Goal: Find specific page/section: Find specific page/section

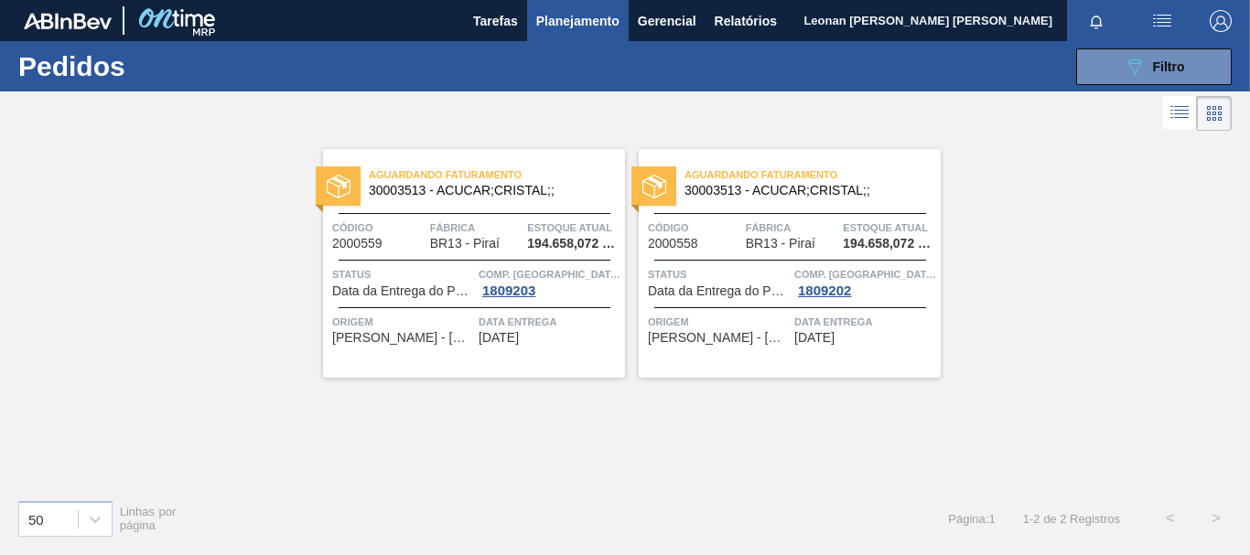
click at [1140, 74] on icon "089F7B8B-B2A5-4AFE-B5C0-19BA573D28AC" at bounding box center [1135, 67] width 22 height 22
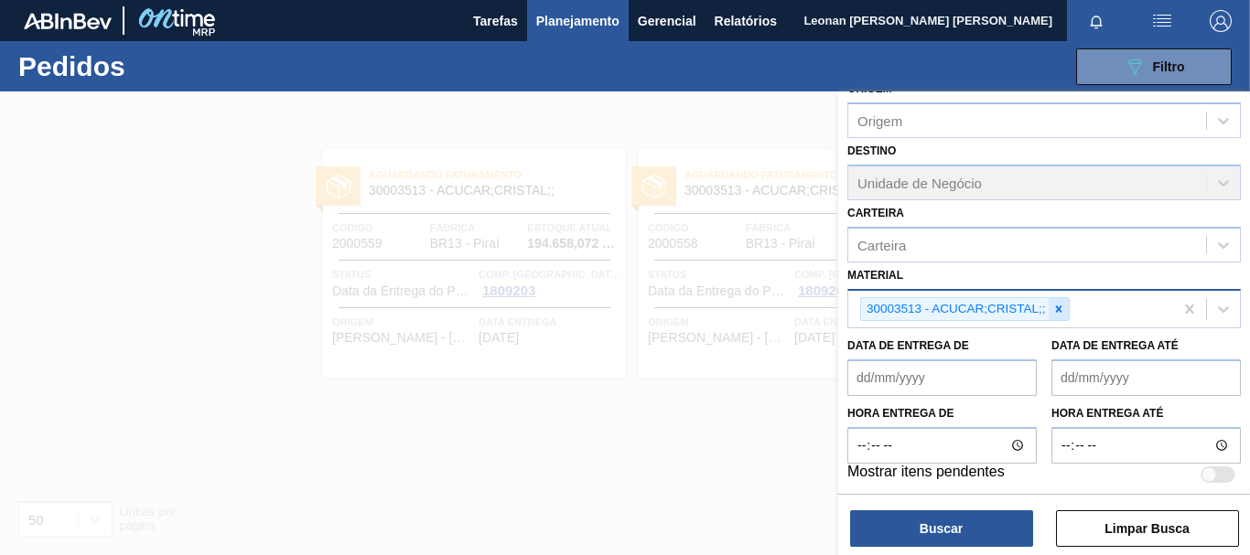
click at [1059, 308] on icon at bounding box center [1058, 309] width 6 height 6
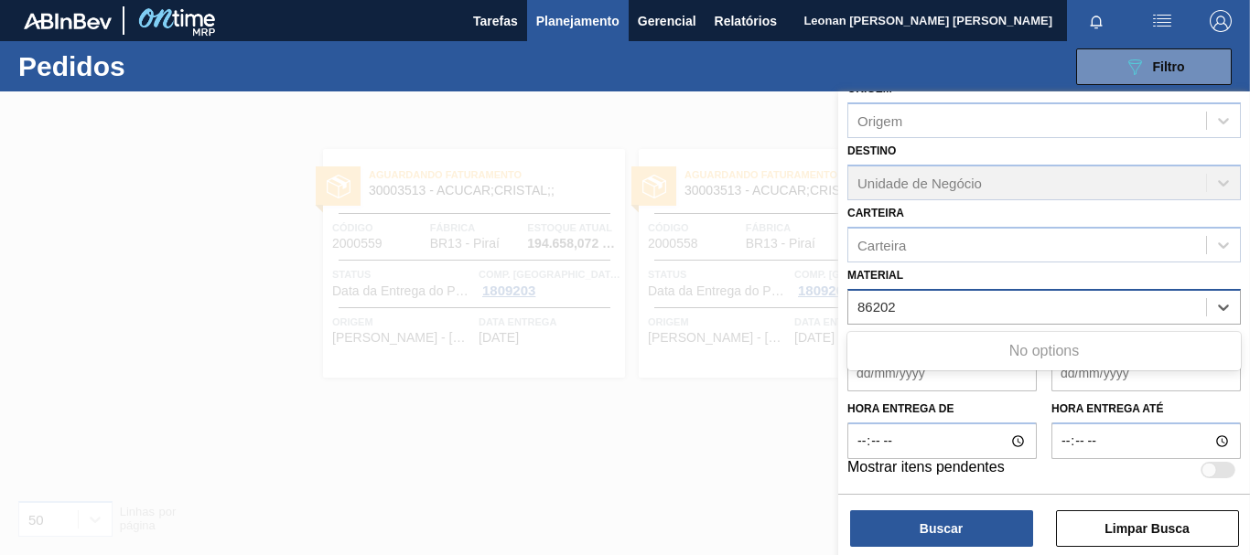
type input "8620"
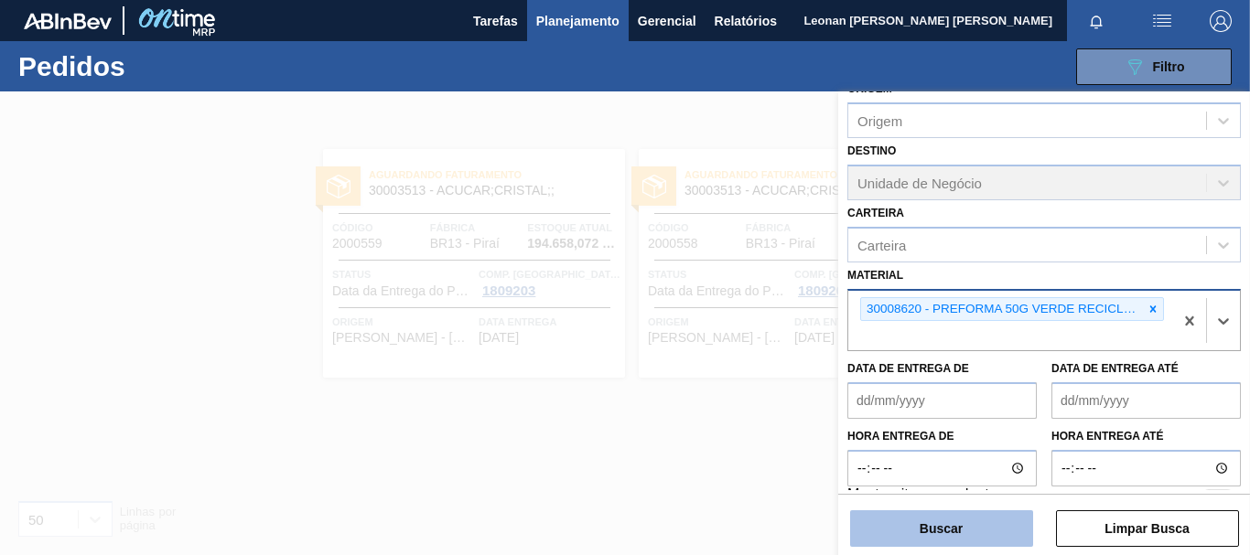
click at [963, 536] on button "Buscar" at bounding box center [941, 529] width 183 height 37
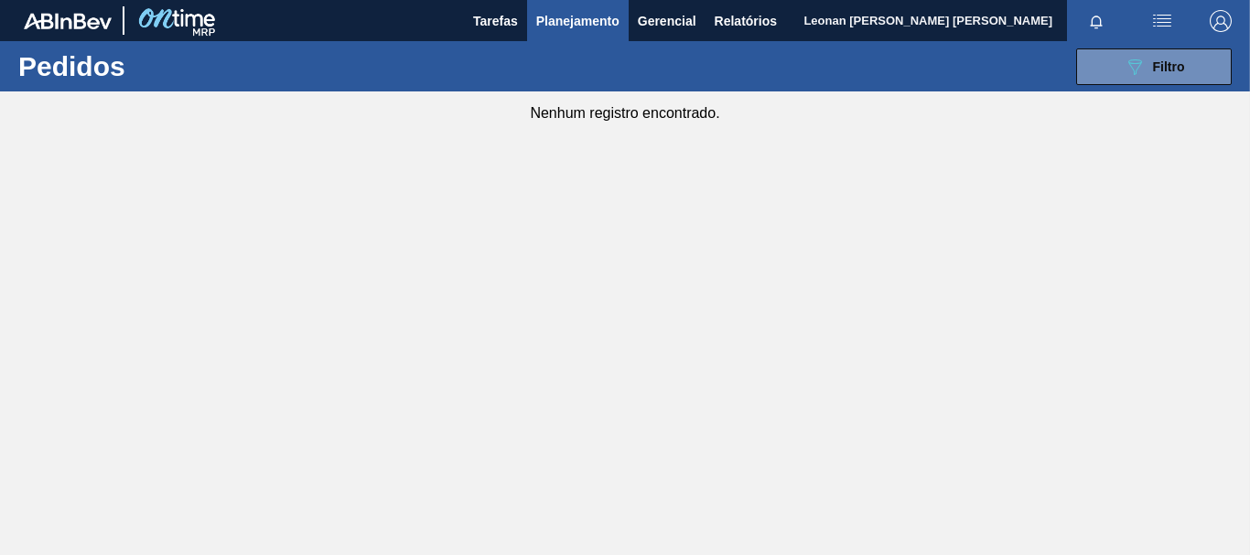
click at [1123, 62] on button "089F7B8B-B2A5-4AFE-B5C0-19BA573D28AC Filtro" at bounding box center [1154, 66] width 156 height 37
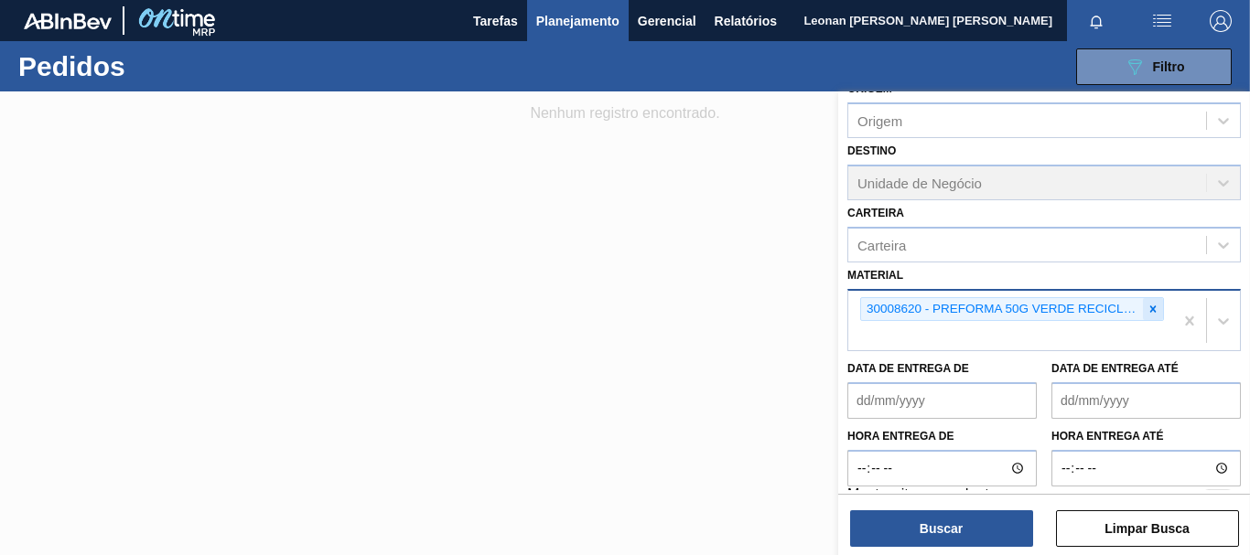
click at [1153, 308] on icon at bounding box center [1152, 309] width 13 height 13
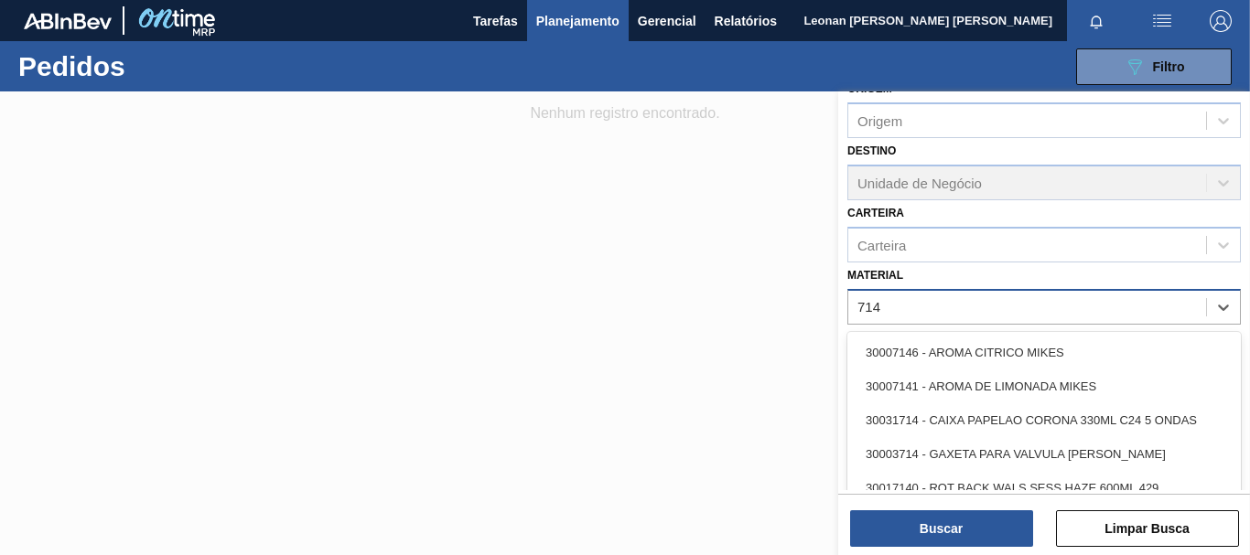
type input "7149"
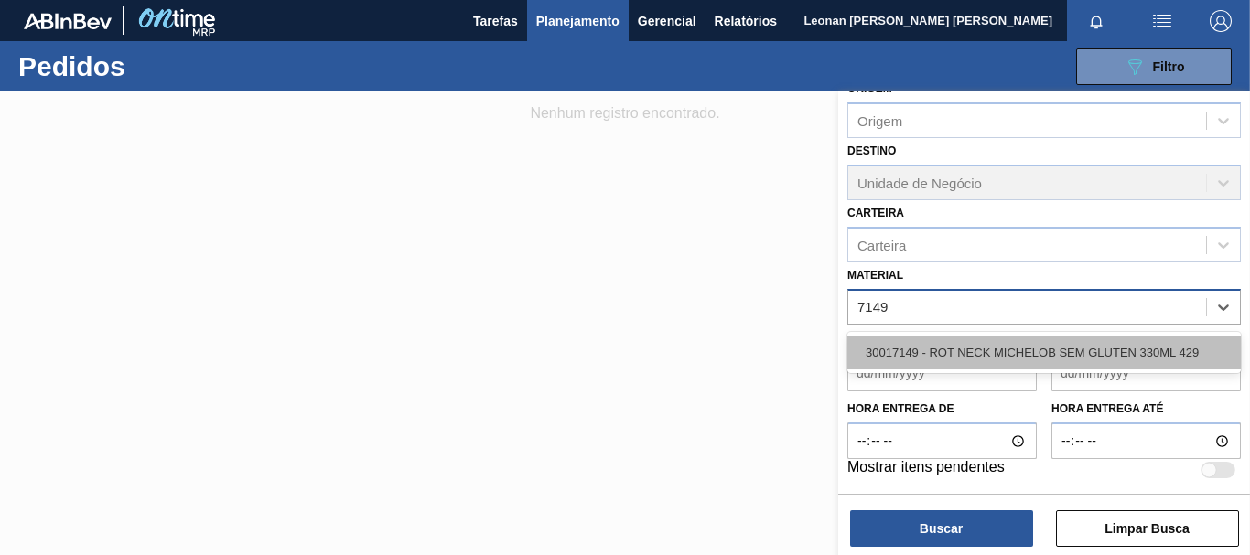
click at [1052, 347] on div "30017149 - ROT NECK MICHELOB SEM GLUTEN 330ML 429" at bounding box center [1043, 353] width 393 height 34
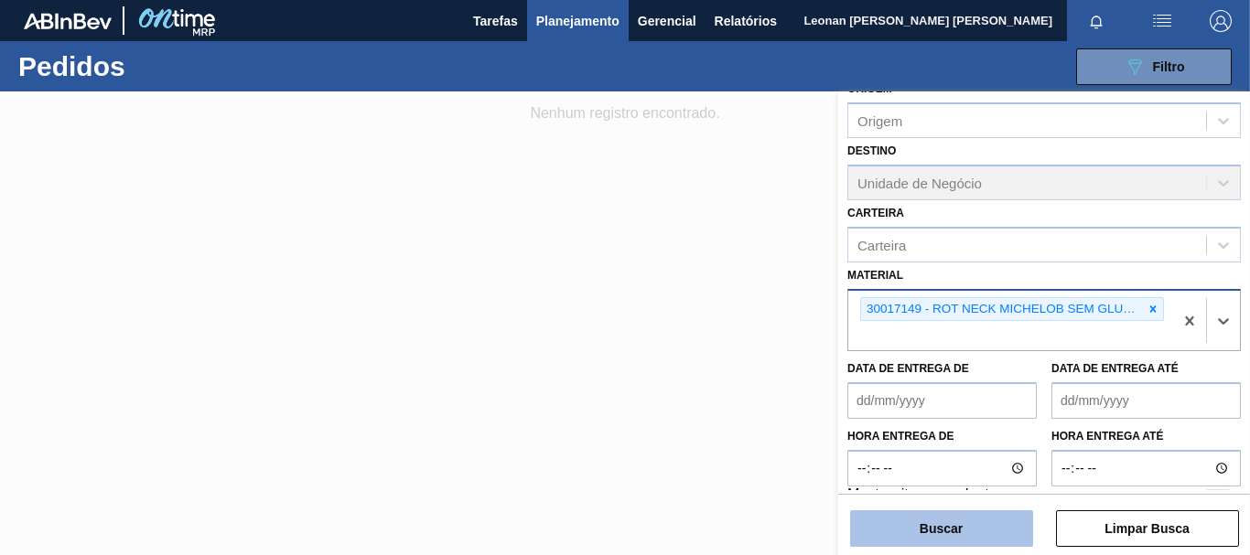
click at [987, 514] on button "Buscar" at bounding box center [941, 529] width 183 height 37
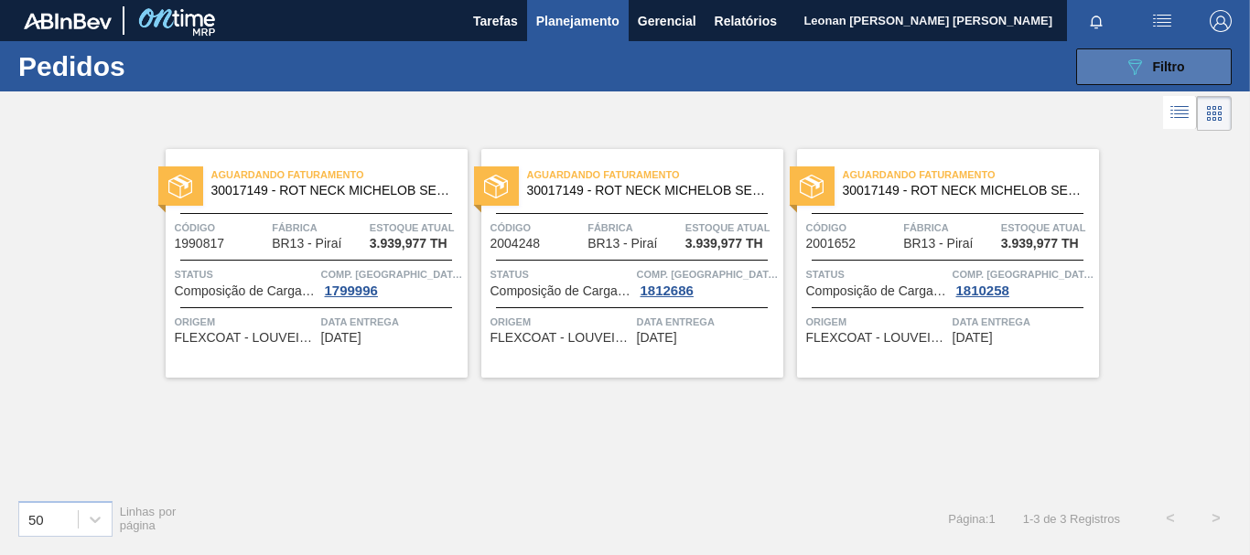
click at [1153, 57] on div "089F7B8B-B2A5-4AFE-B5C0-19BA573D28AC Filtro" at bounding box center [1154, 67] width 61 height 22
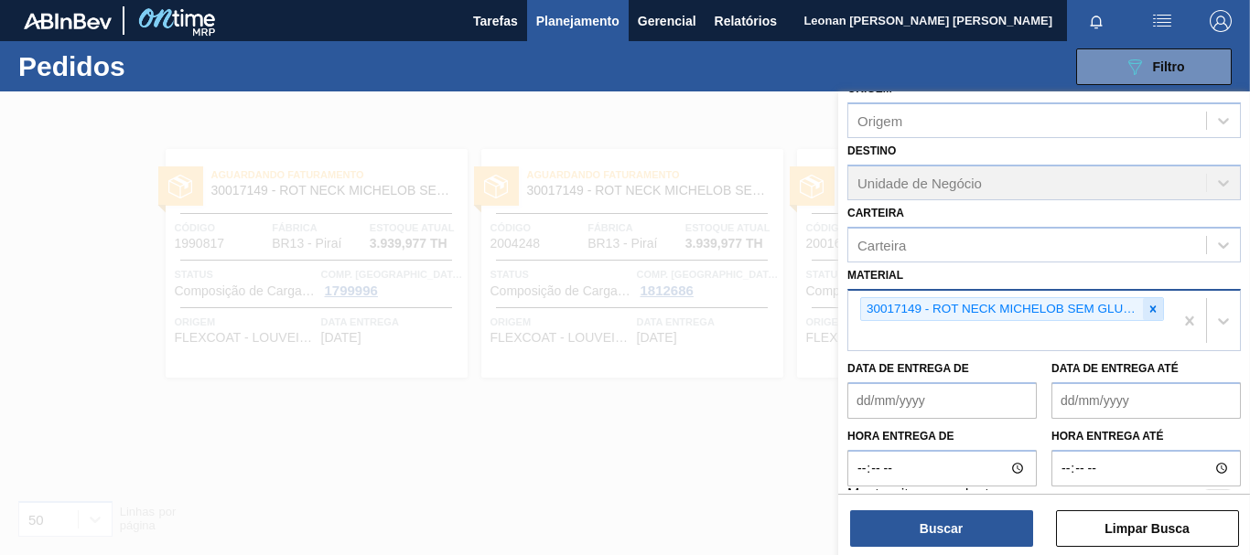
click at [1150, 311] on icon at bounding box center [1152, 309] width 13 height 13
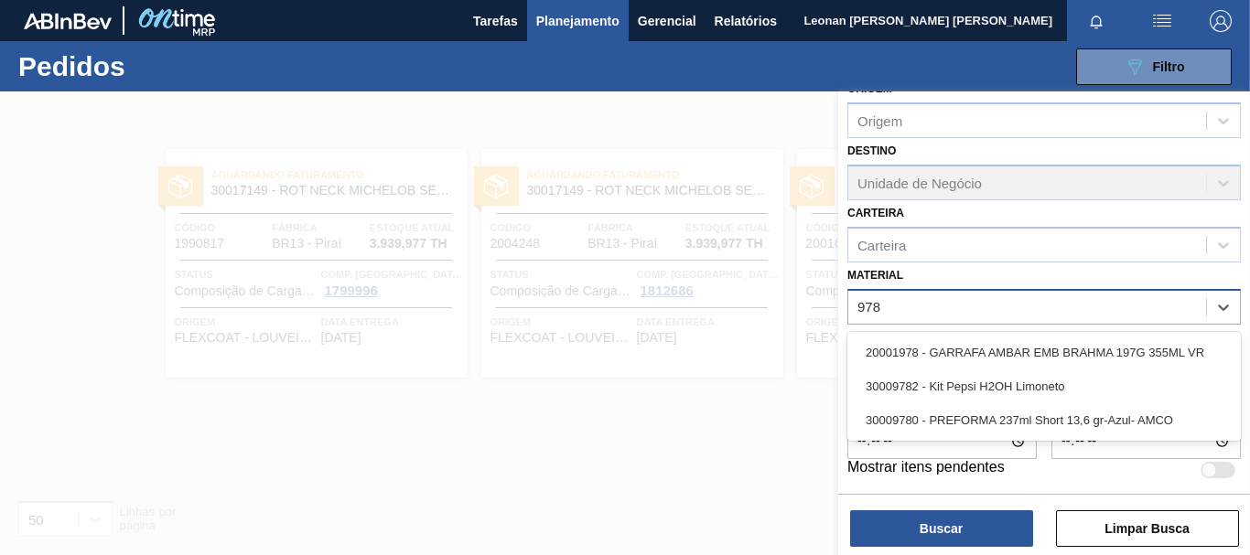
type input "9782"
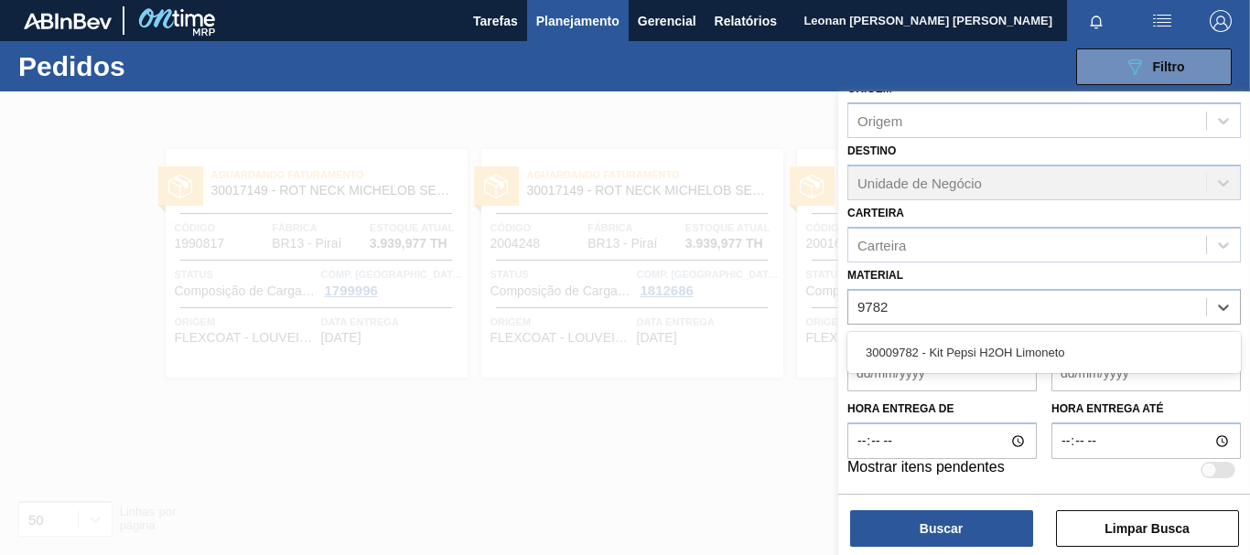
click at [1021, 360] on div "30009782 - Kit Pepsi H2OH Limoneto" at bounding box center [1043, 353] width 393 height 34
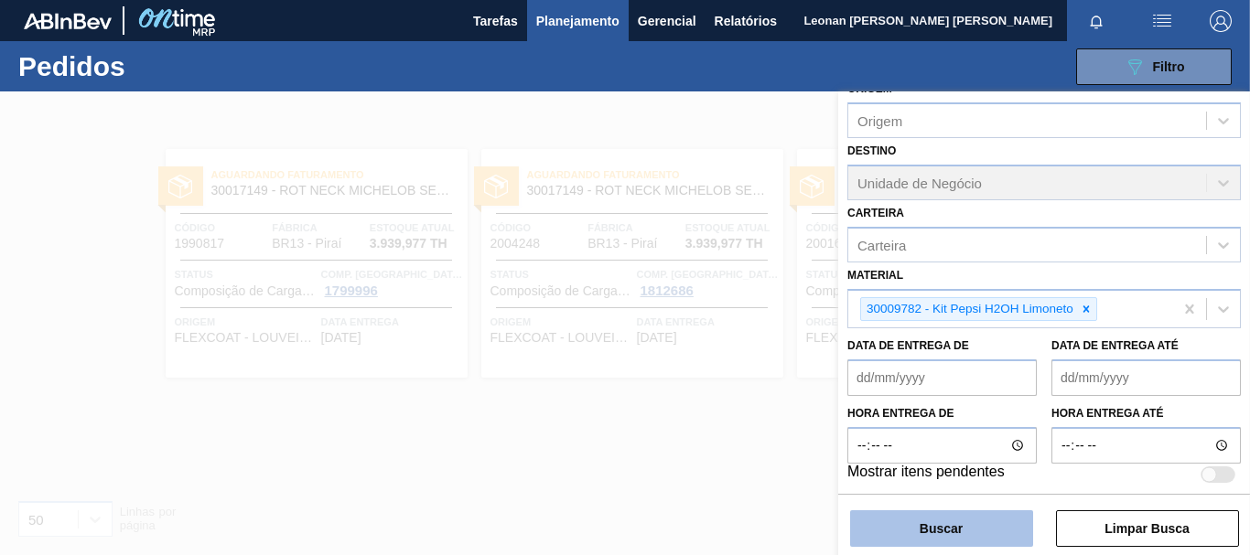
click at [967, 526] on button "Buscar" at bounding box center [941, 529] width 183 height 37
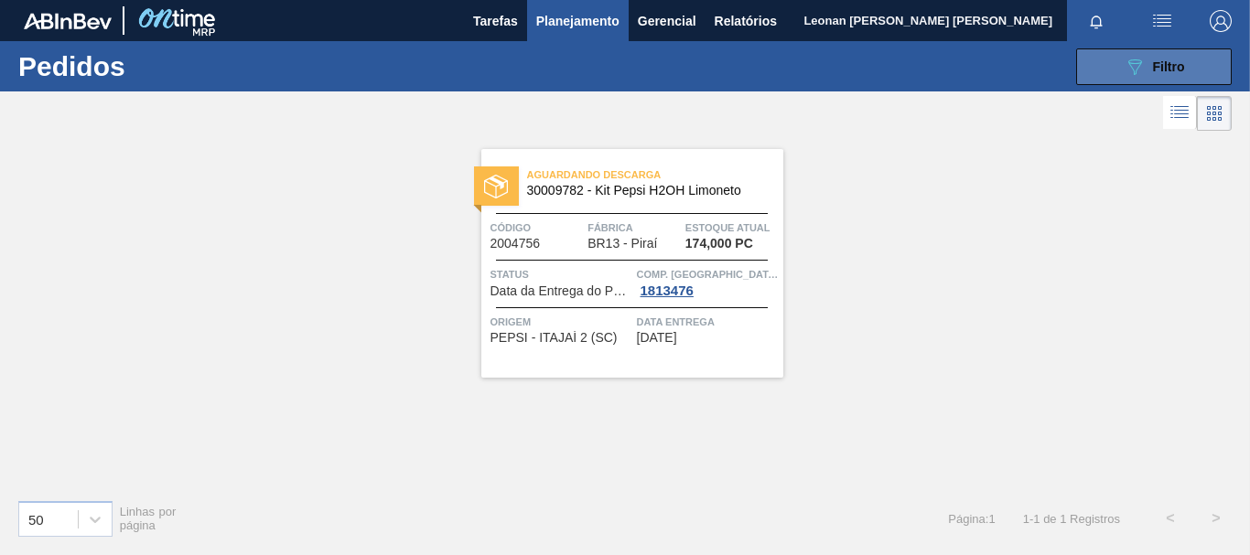
click at [1160, 74] on div "089F7B8B-B2A5-4AFE-B5C0-19BA573D28AC Filtro" at bounding box center [1154, 67] width 61 height 22
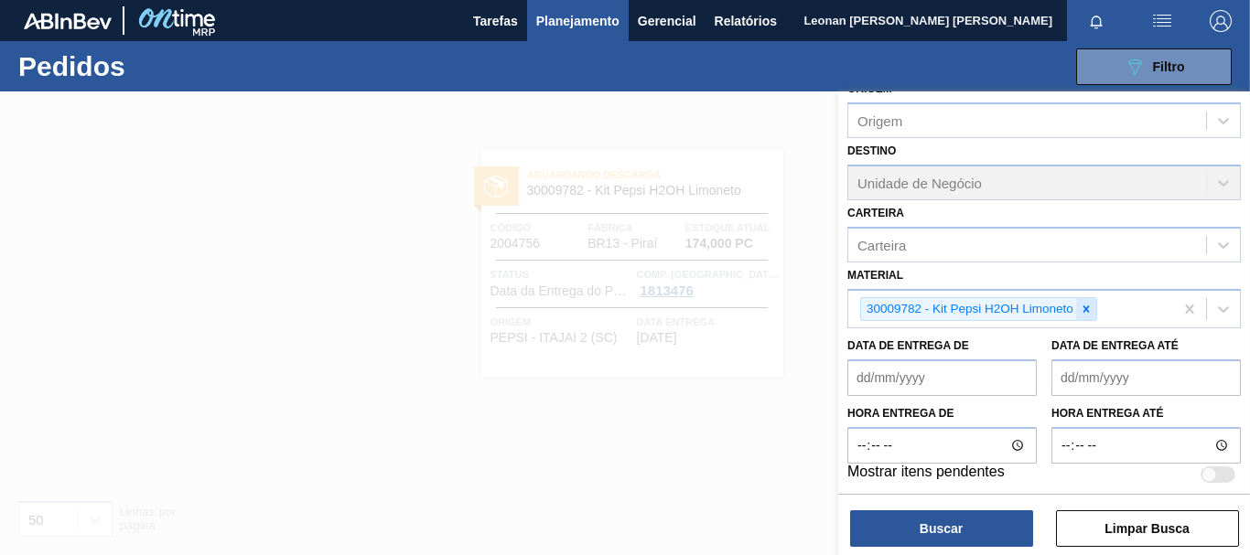
click at [1090, 307] on icon at bounding box center [1086, 309] width 13 height 13
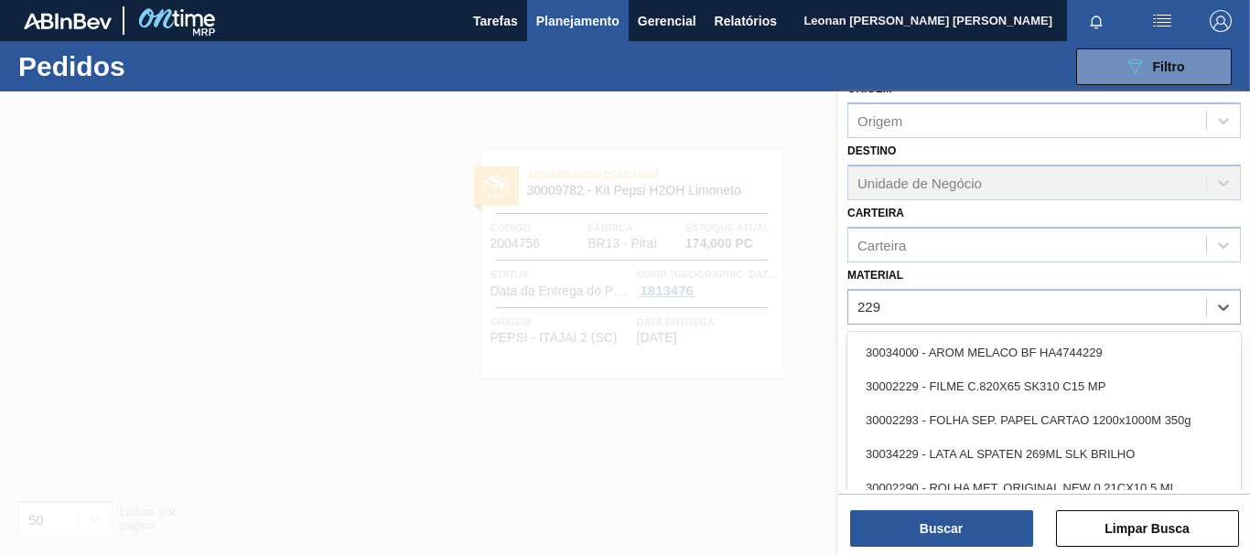
type input "2293"
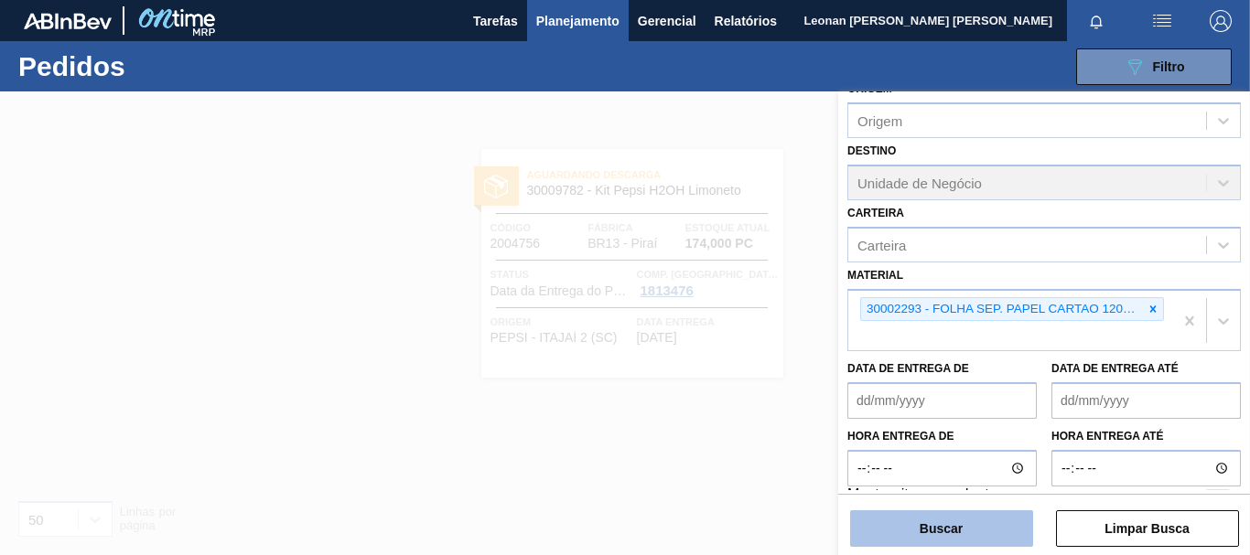
click at [991, 540] on button "Buscar" at bounding box center [941, 529] width 183 height 37
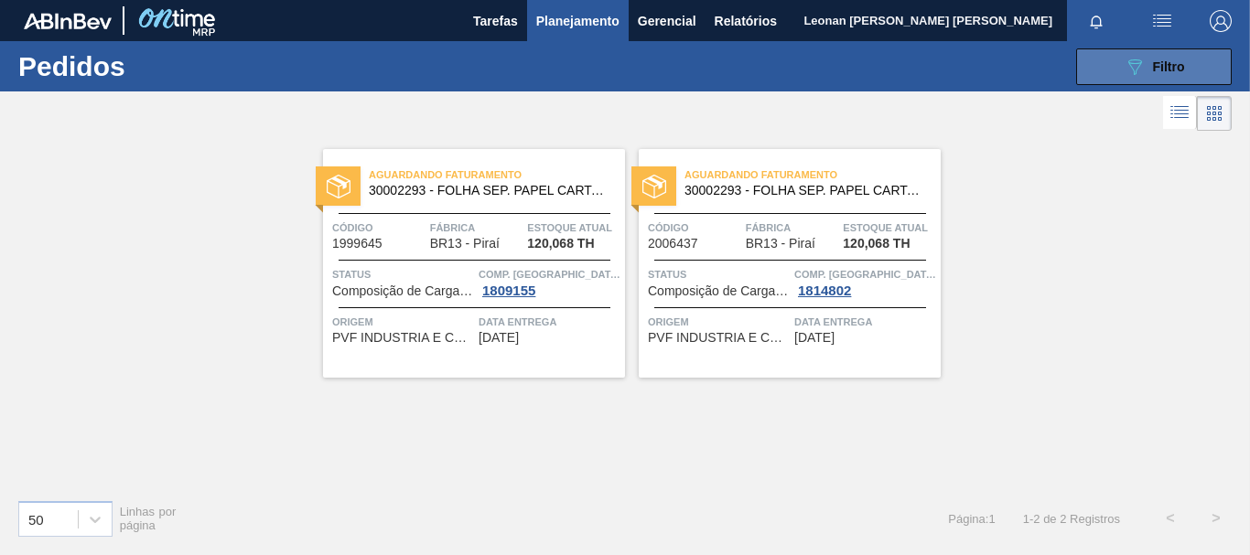
click at [1122, 62] on button "089F7B8B-B2A5-4AFE-B5C0-19BA573D28AC Filtro" at bounding box center [1154, 66] width 156 height 37
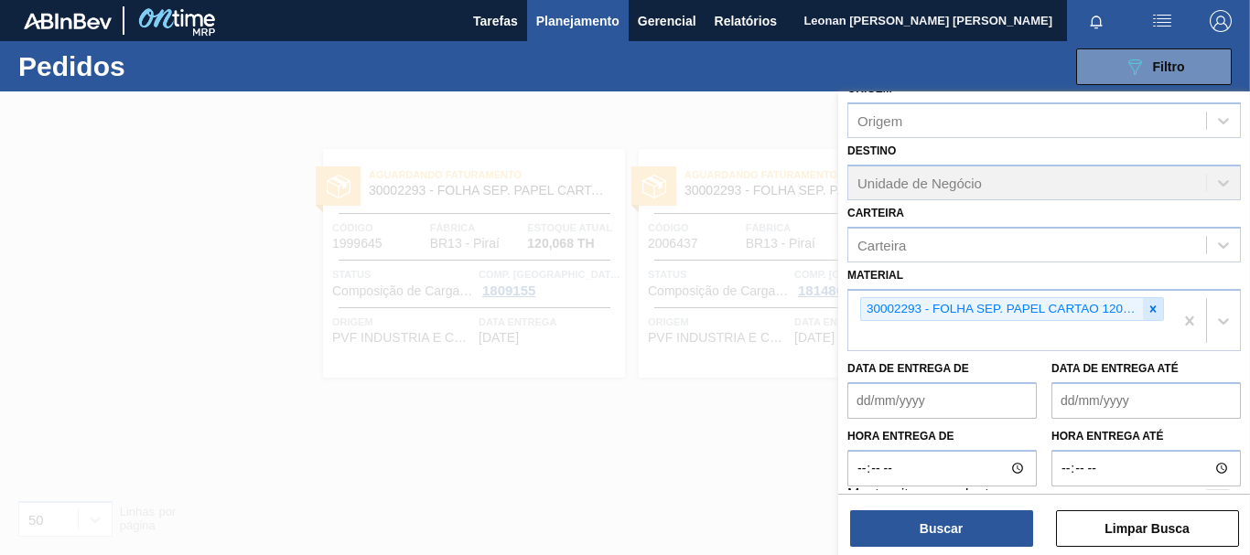
click at [1155, 309] on icon at bounding box center [1152, 309] width 13 height 13
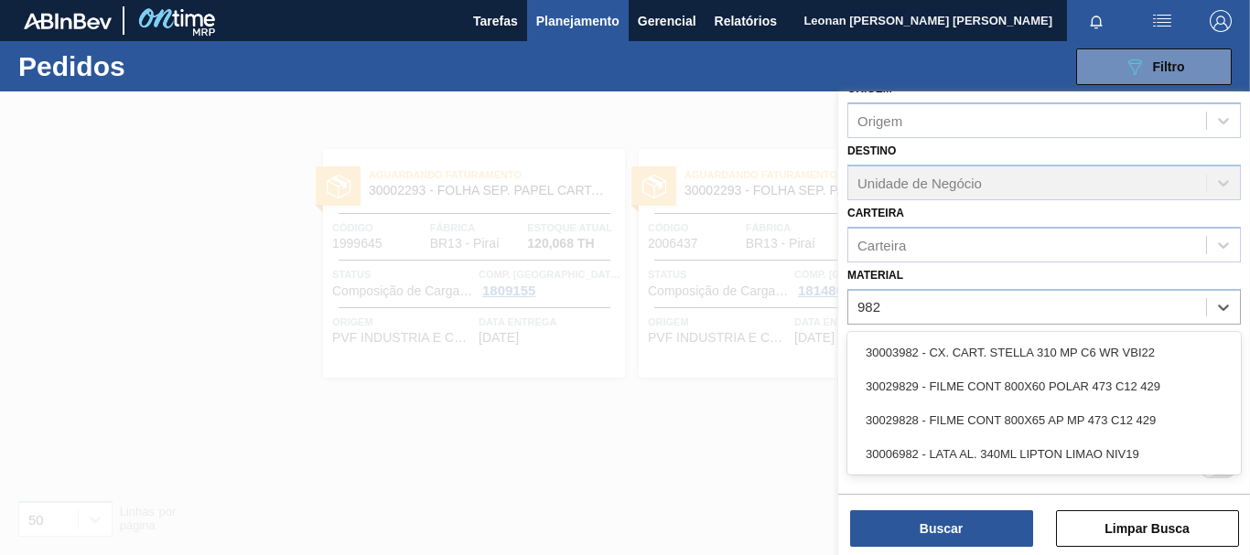
type input "9828"
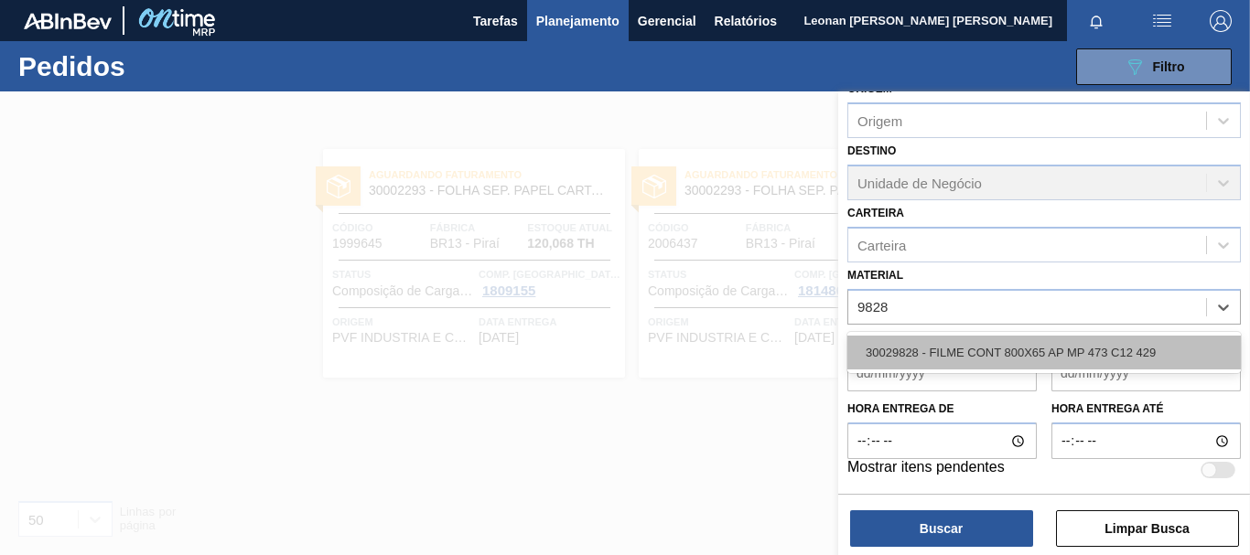
click at [1137, 356] on div "30029828 - FILME CONT 800X65 AP MP 473 C12 429" at bounding box center [1043, 353] width 393 height 34
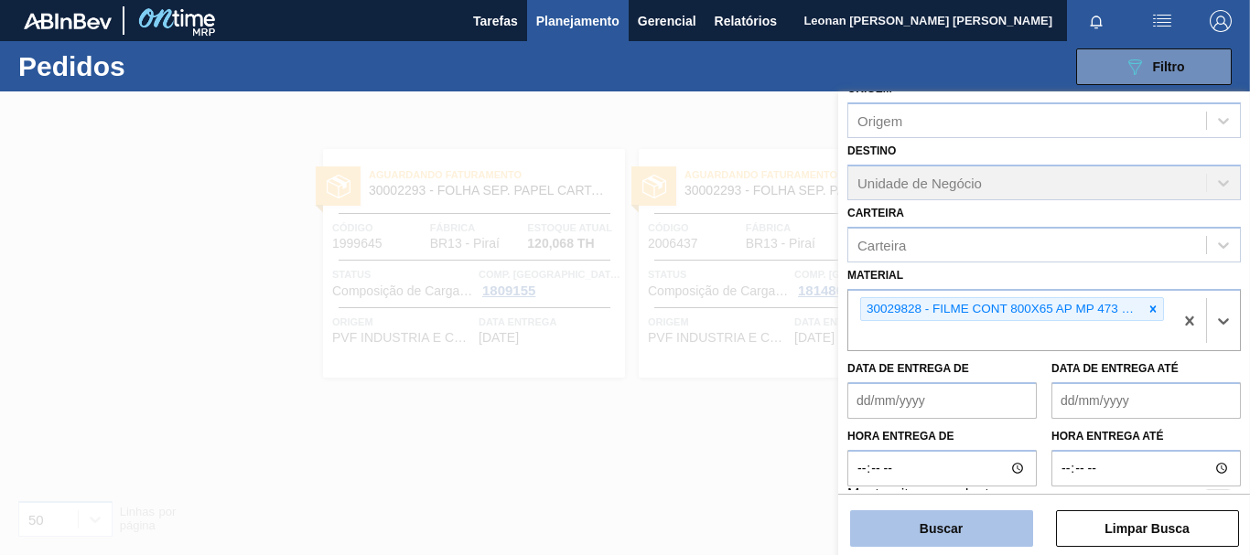
click at [995, 537] on button "Buscar" at bounding box center [941, 529] width 183 height 37
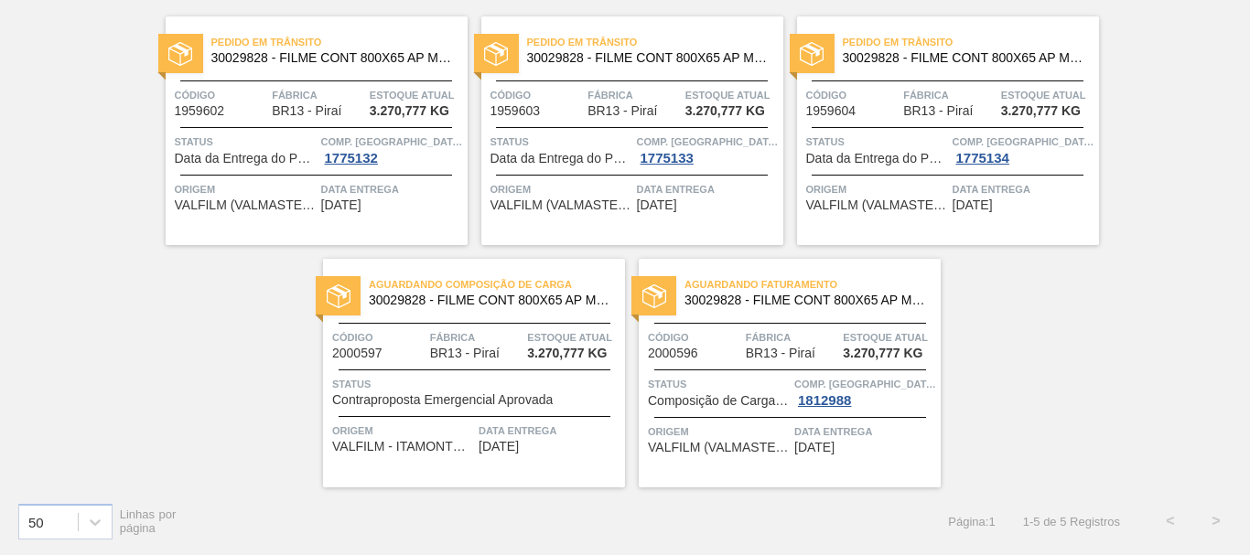
scroll to position [0, 0]
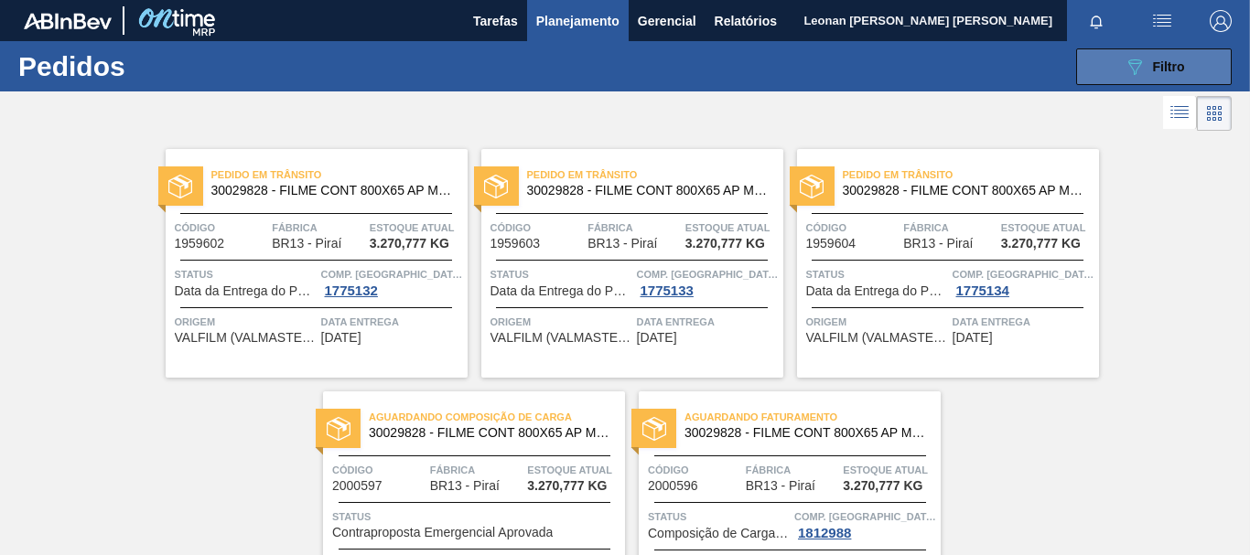
click at [1139, 70] on icon "089F7B8B-B2A5-4AFE-B5C0-19BA573D28AC" at bounding box center [1135, 67] width 22 height 22
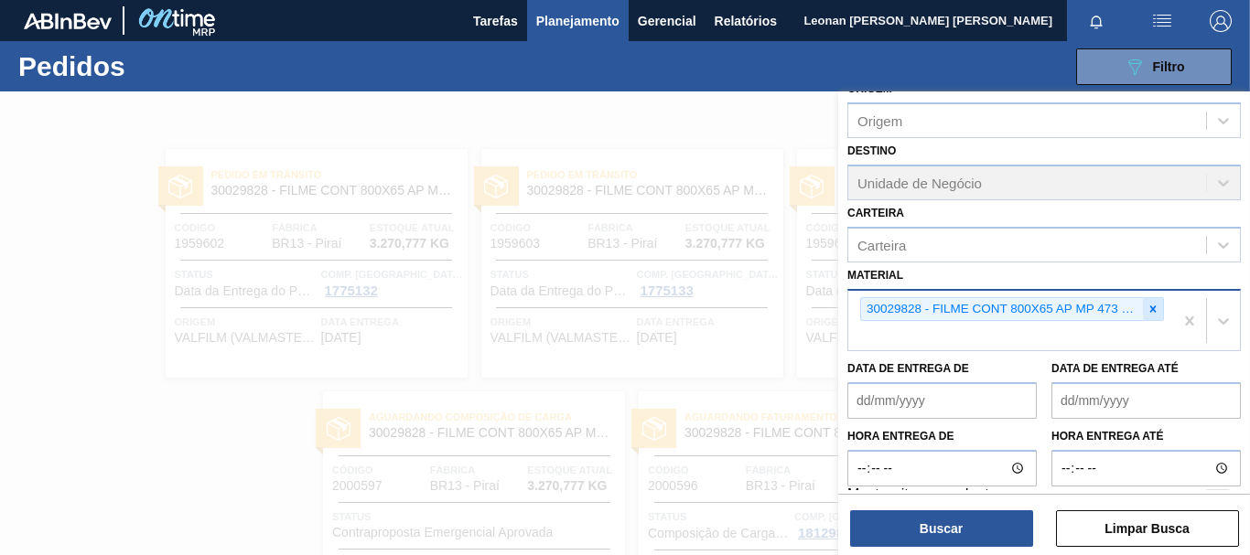
click at [1153, 312] on icon at bounding box center [1153, 309] width 6 height 6
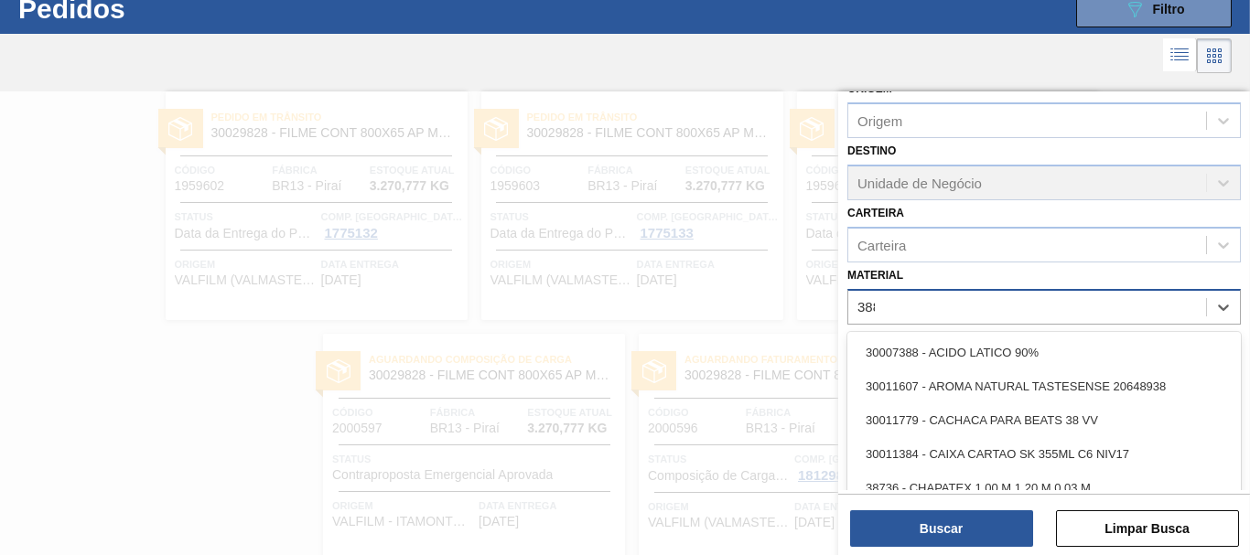
scroll to position [59, 0]
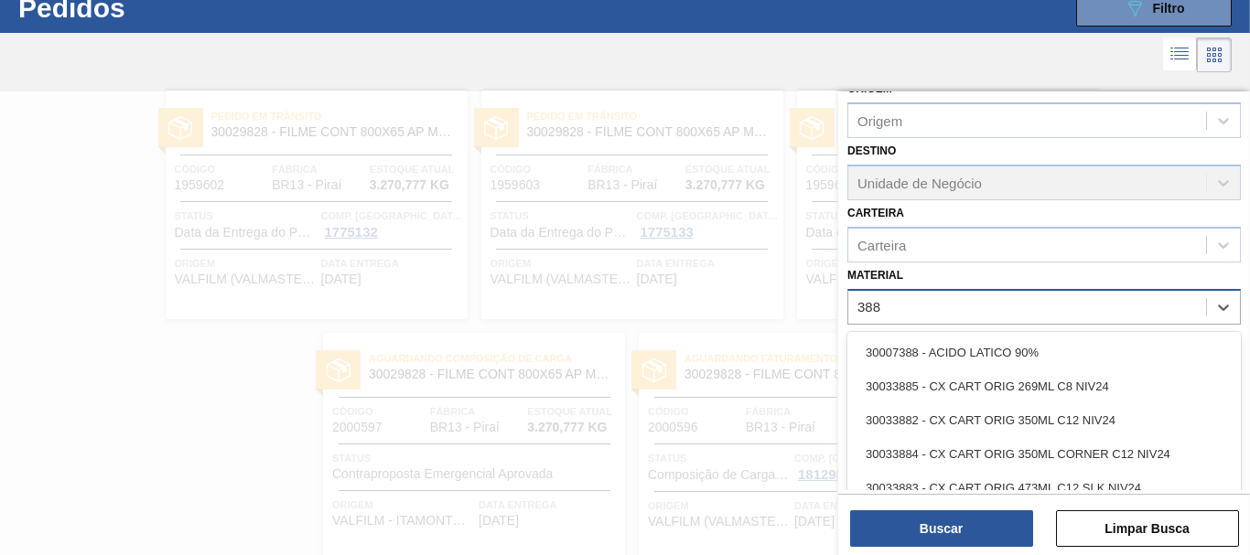
type input "3885"
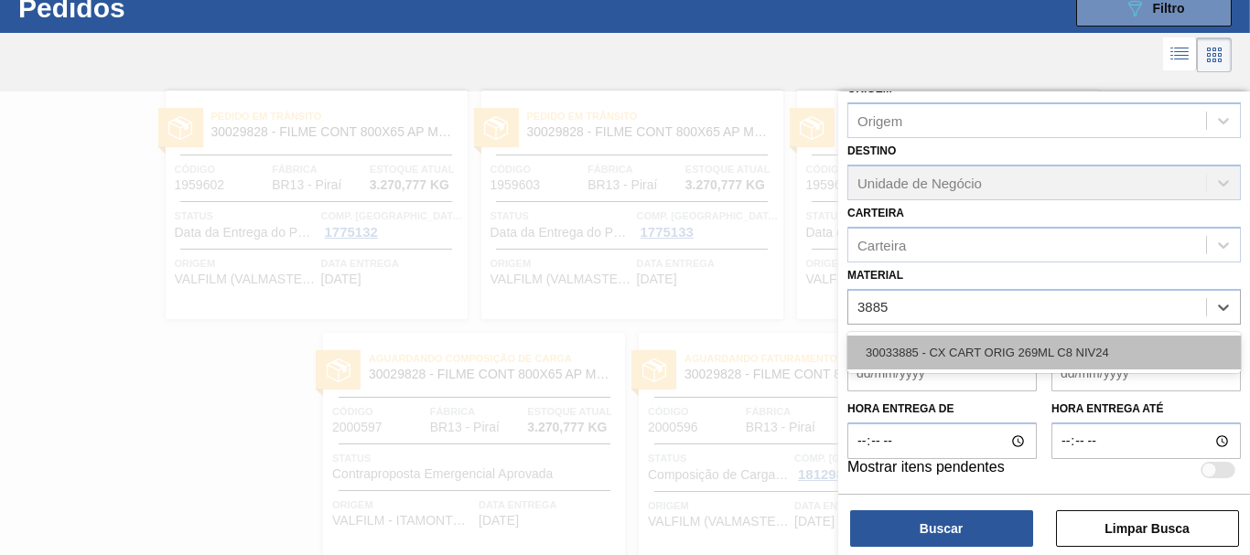
click at [1053, 359] on div "30033885 - CX CART ORIG 269ML C8 NIV24" at bounding box center [1043, 353] width 393 height 34
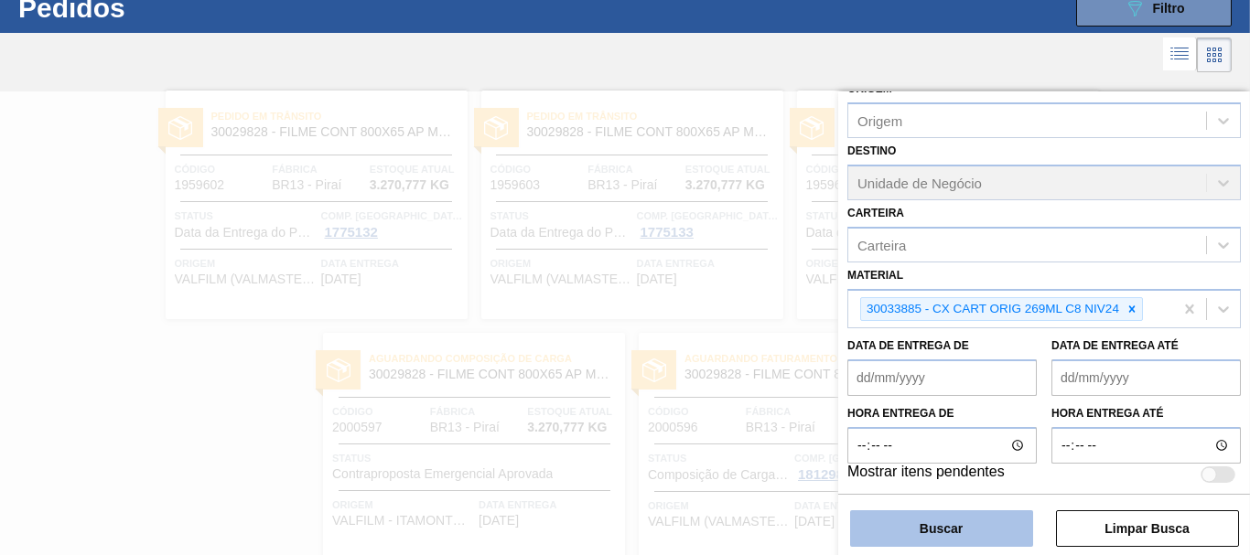
click at [1014, 535] on button "Buscar" at bounding box center [941, 529] width 183 height 37
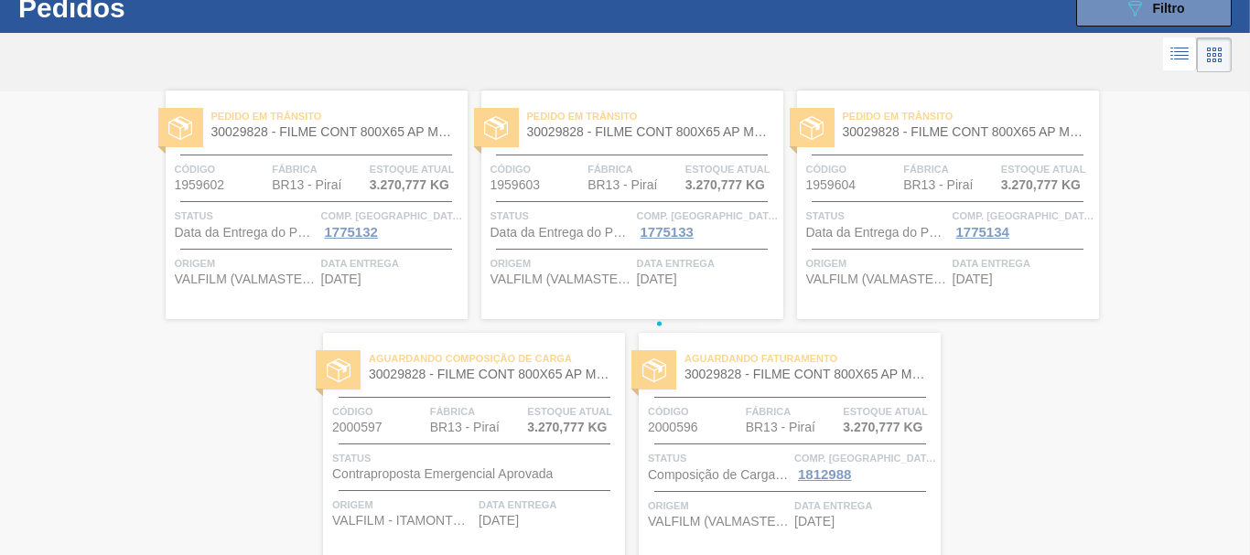
scroll to position [0, 0]
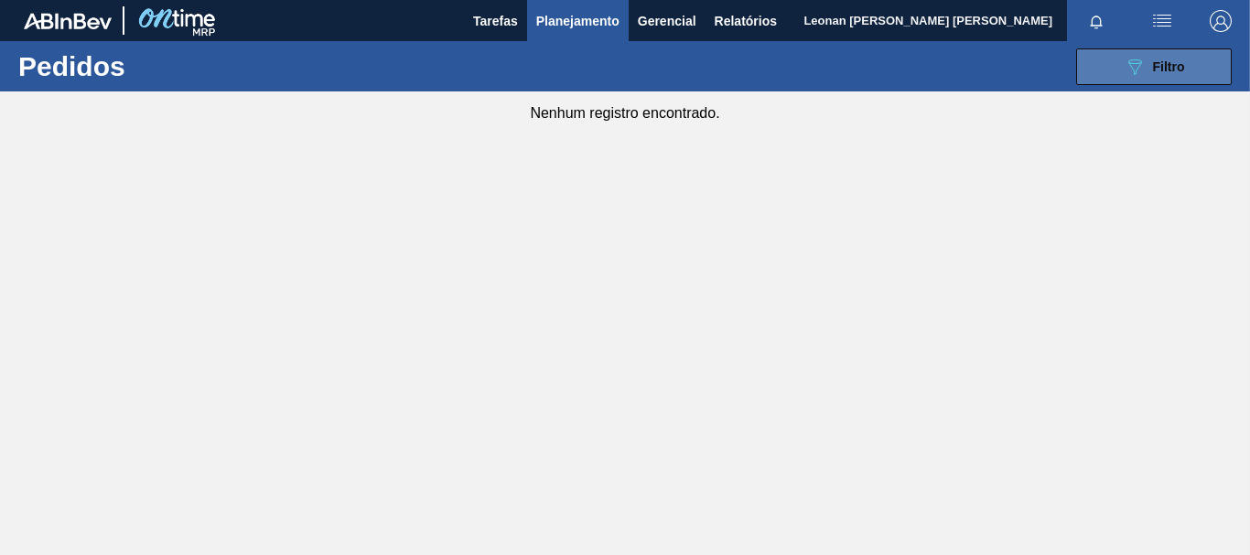
click at [1119, 63] on button "089F7B8B-B2A5-4AFE-B5C0-19BA573D28AC Filtro" at bounding box center [1154, 66] width 156 height 37
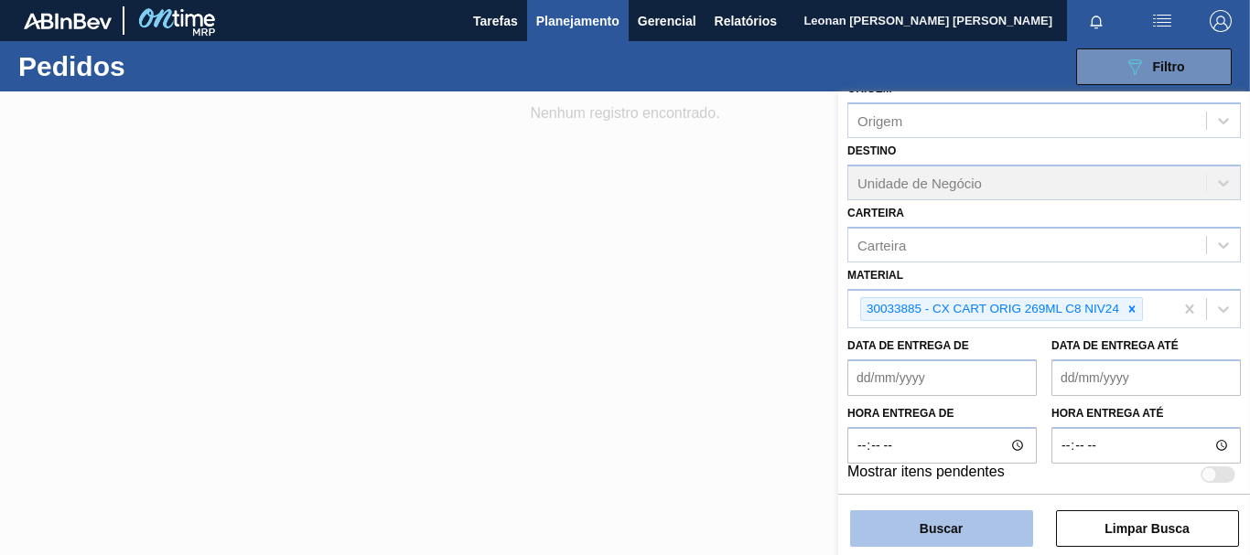
click at [992, 530] on button "Buscar" at bounding box center [941, 529] width 183 height 37
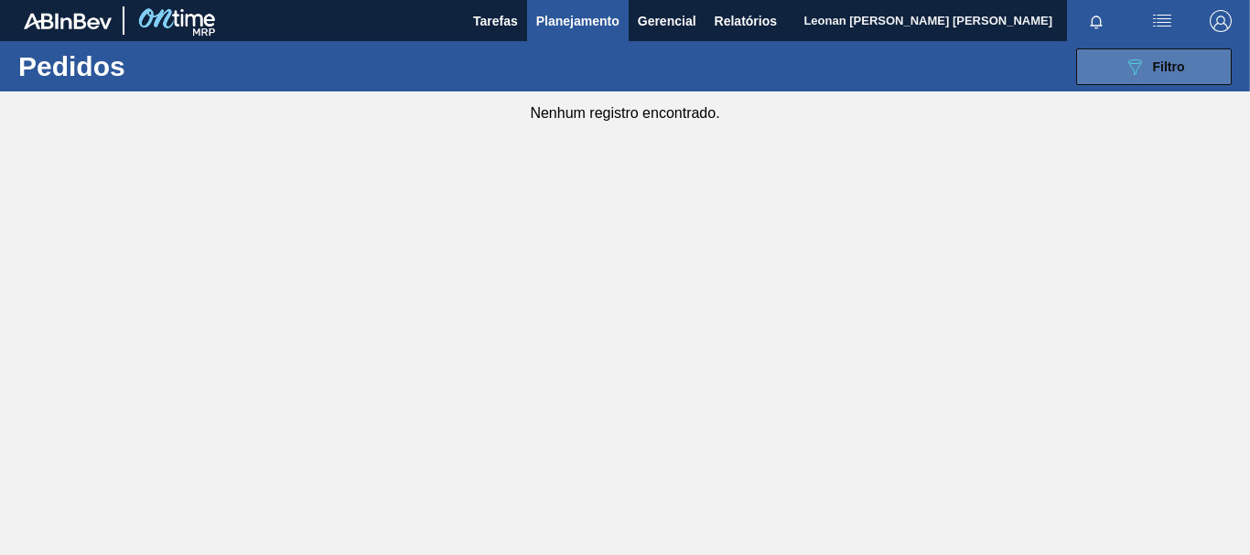
click at [1111, 68] on button "089F7B8B-B2A5-4AFE-B5C0-19BA573D28AC Filtro" at bounding box center [1154, 66] width 156 height 37
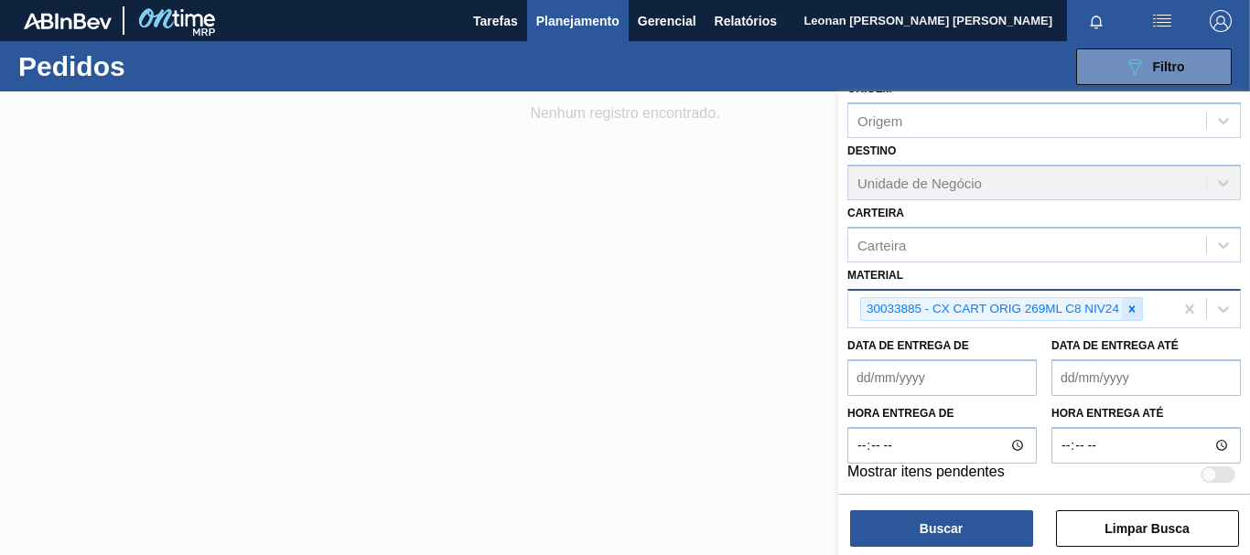
click at [1133, 309] on icon at bounding box center [1132, 309] width 6 height 6
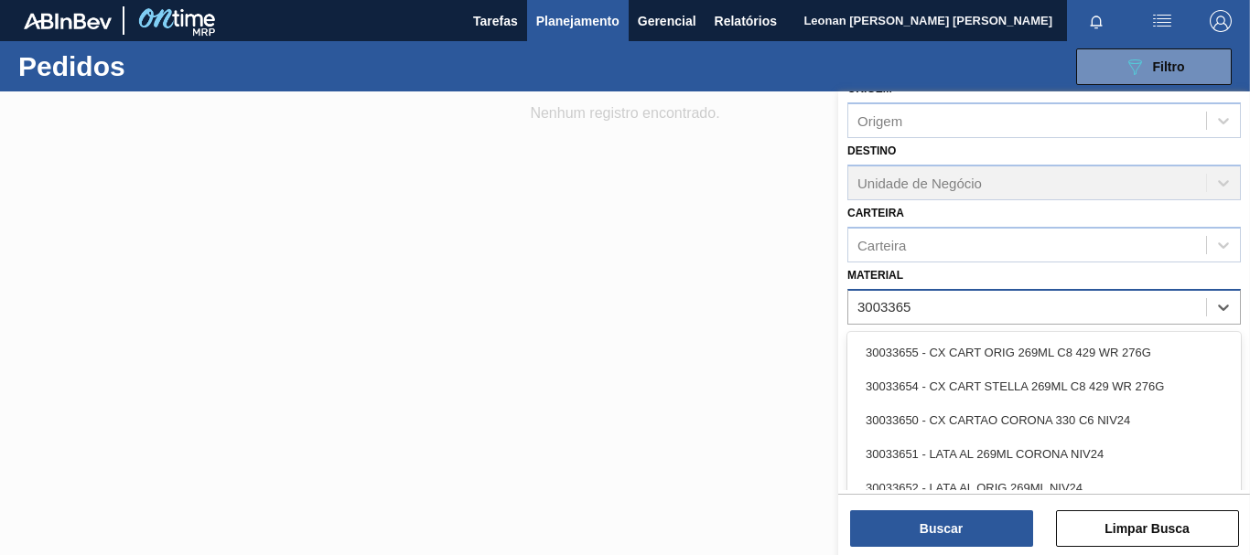
type input "30033655"
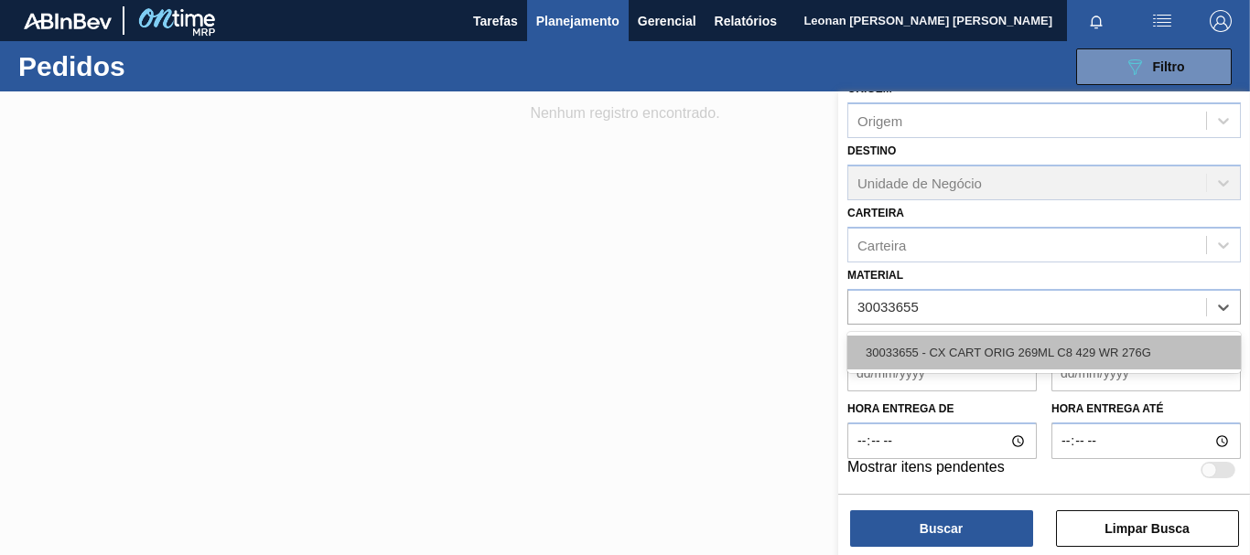
click at [999, 354] on div "30033655 - CX CART ORIG 269ML C8 429 WR 276G" at bounding box center [1043, 353] width 393 height 34
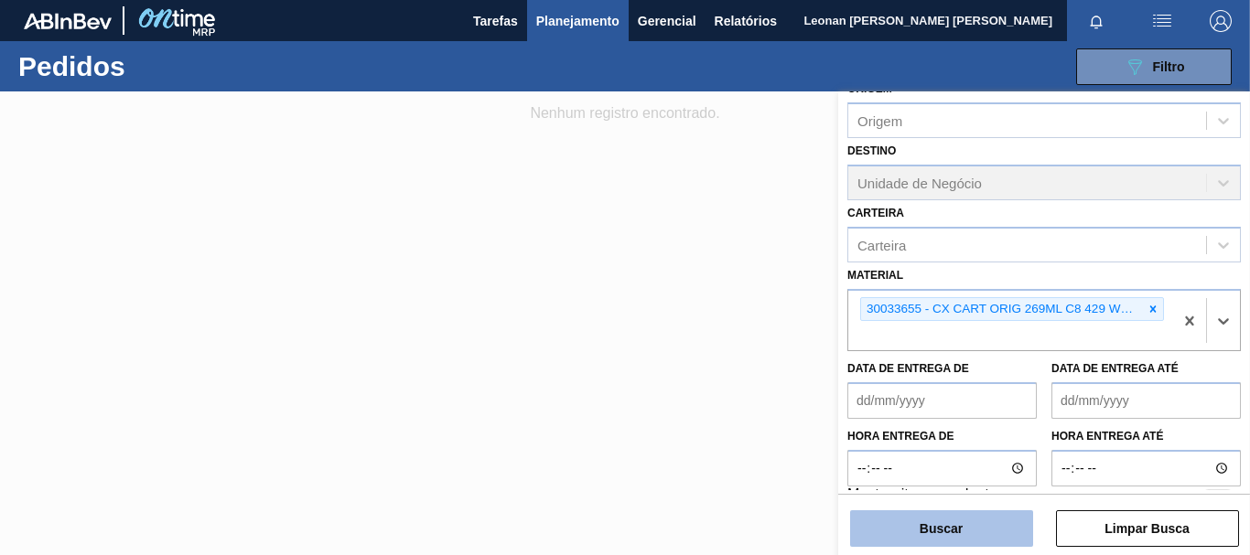
click at [982, 534] on button "Buscar" at bounding box center [941, 529] width 183 height 37
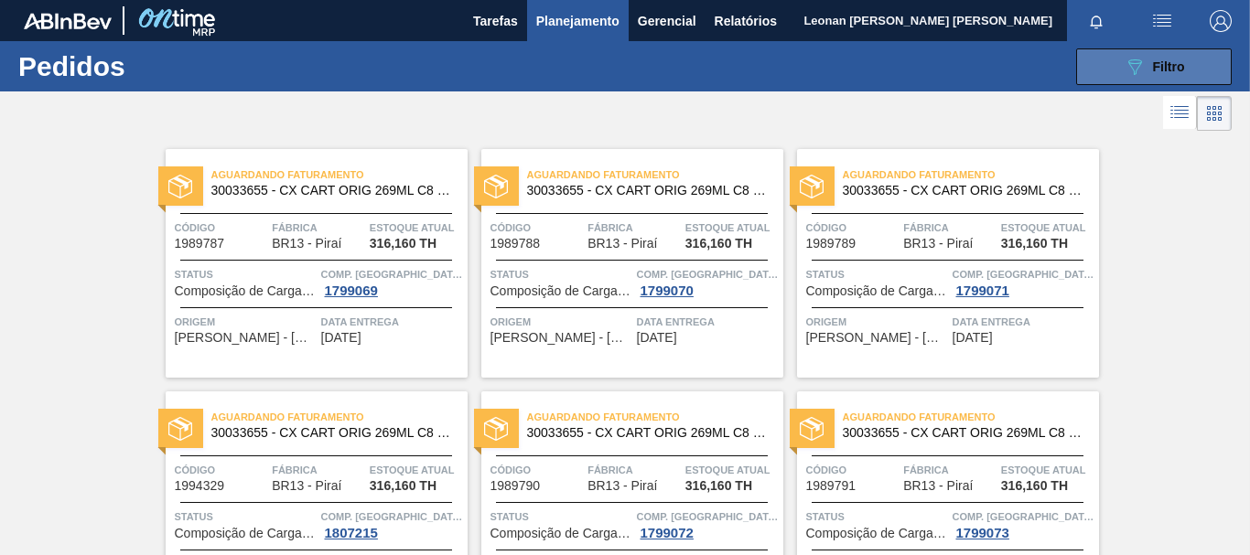
click at [1182, 70] on button "089F7B8B-B2A5-4AFE-B5C0-19BA573D28AC Filtro" at bounding box center [1154, 66] width 156 height 37
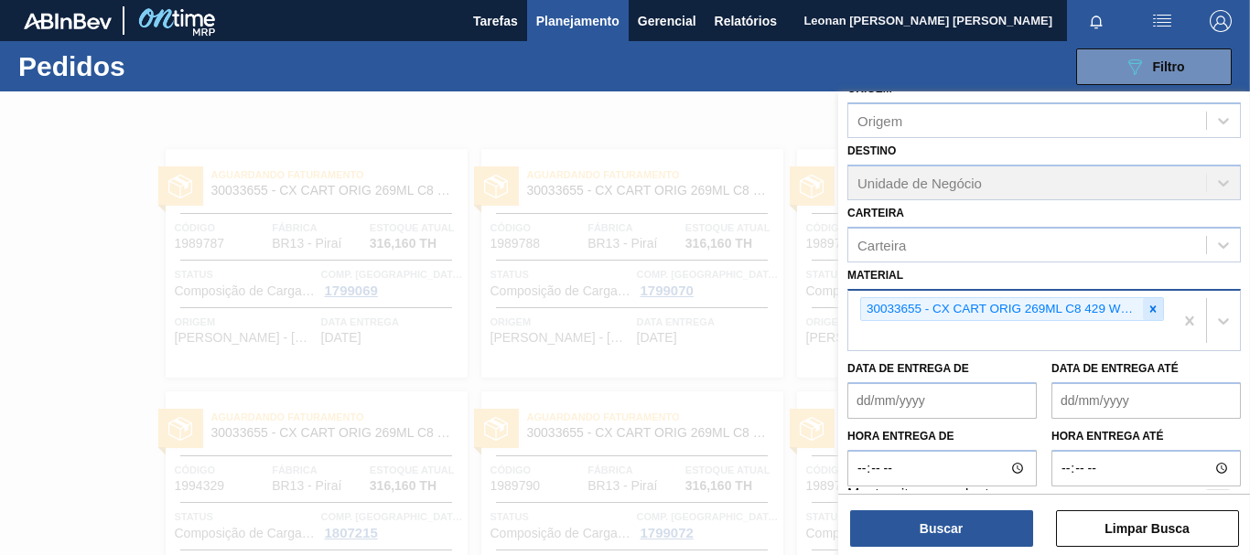
click at [1152, 313] on icon at bounding box center [1152, 309] width 13 height 13
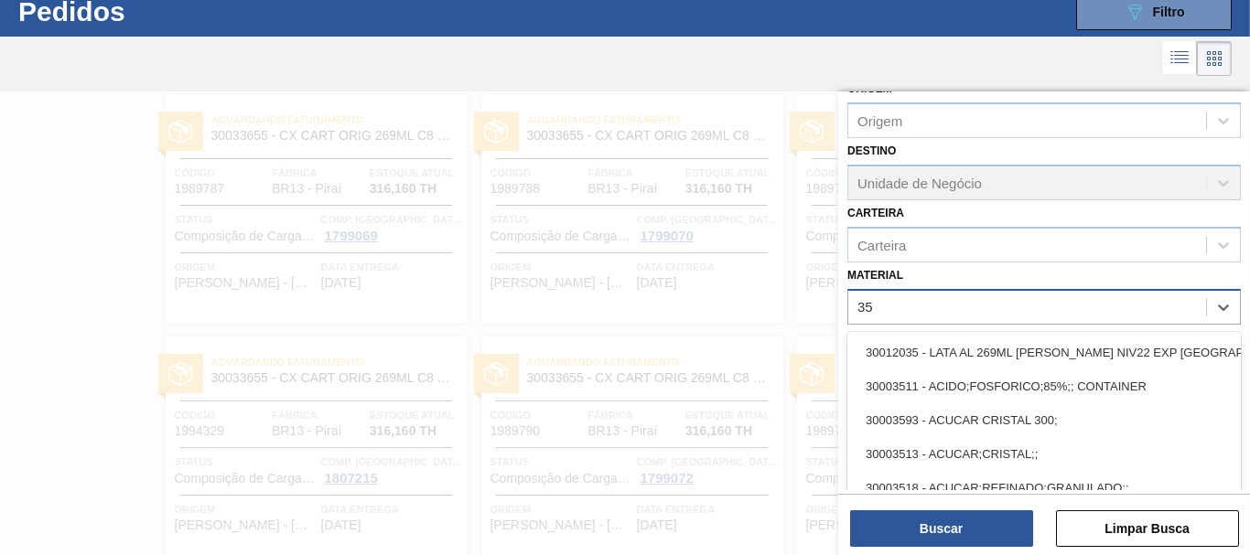
scroll to position [59, 0]
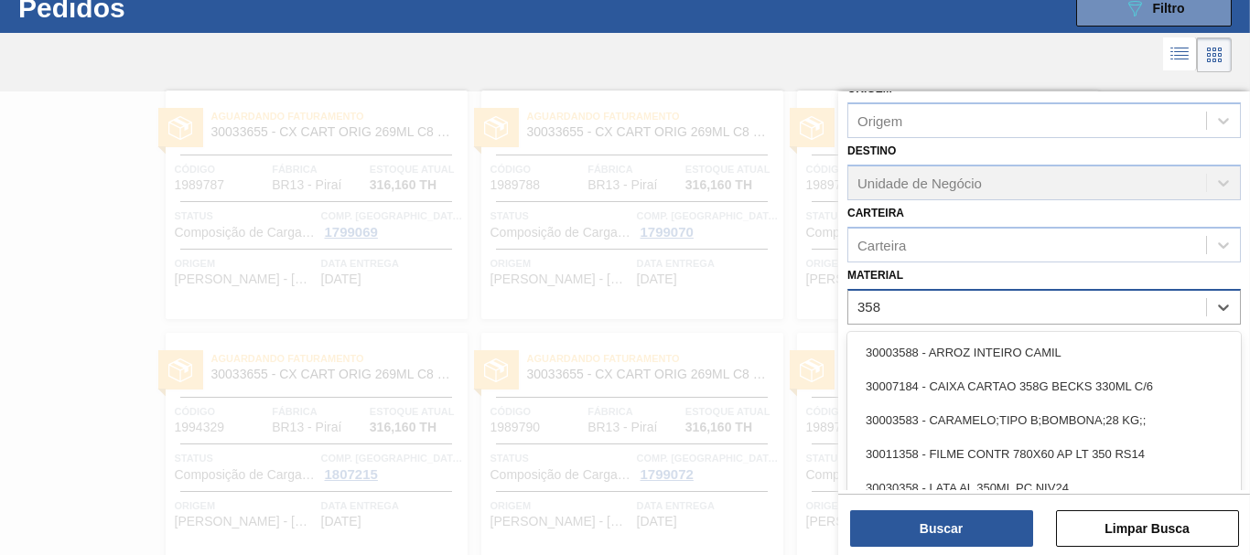
type input "3581"
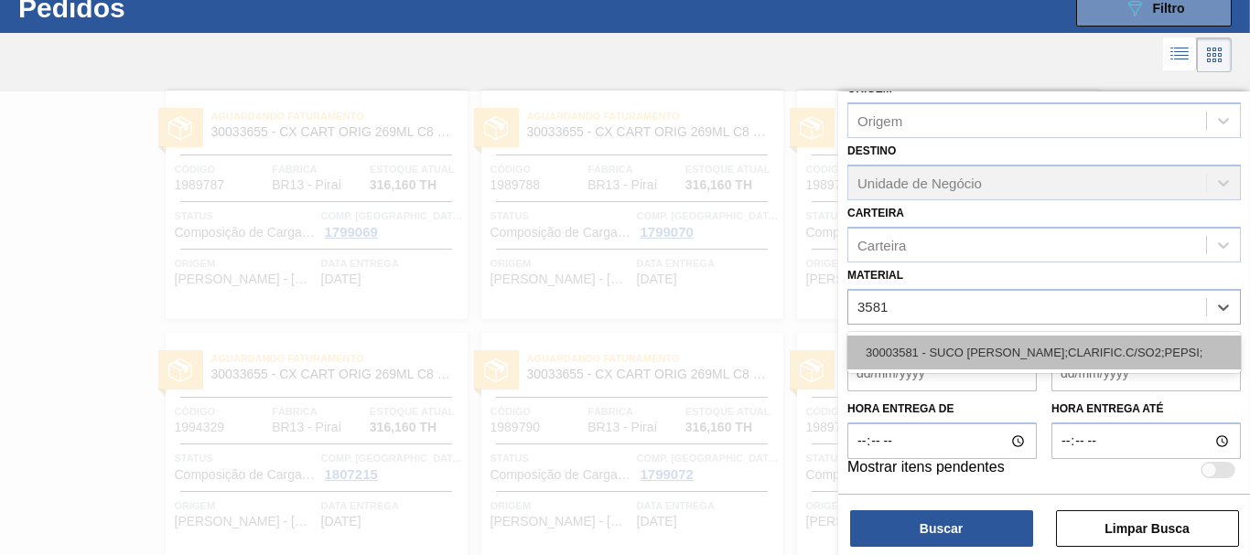
click at [1086, 360] on div "30003581 - SUCO [PERSON_NAME];CLARIFIC.C/SO2;PEPSI;" at bounding box center [1043, 353] width 393 height 34
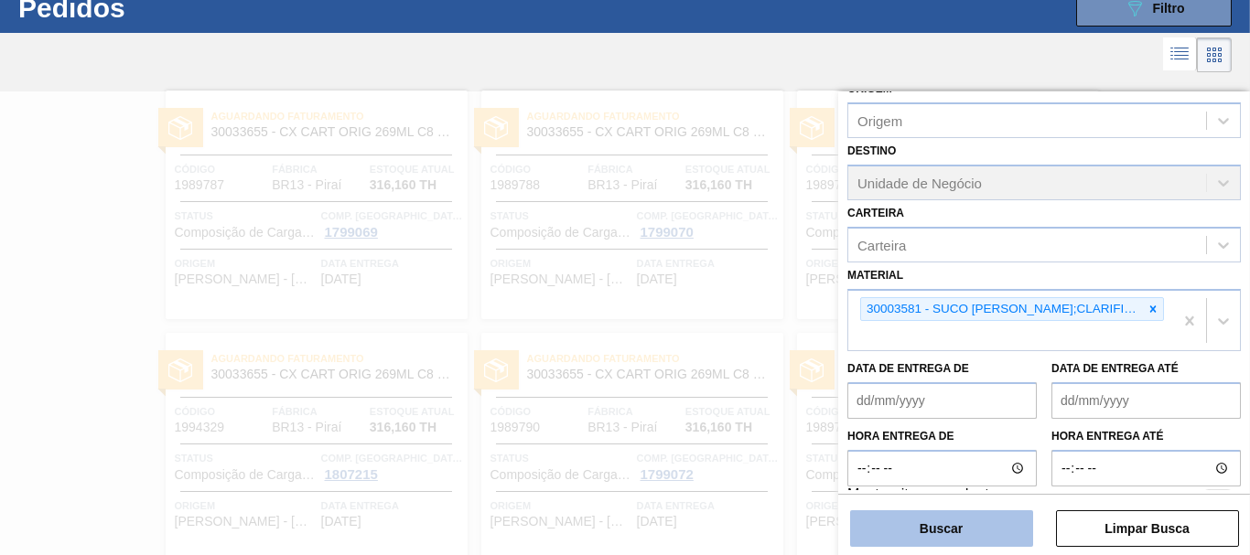
click at [976, 534] on button "Buscar" at bounding box center [941, 529] width 183 height 37
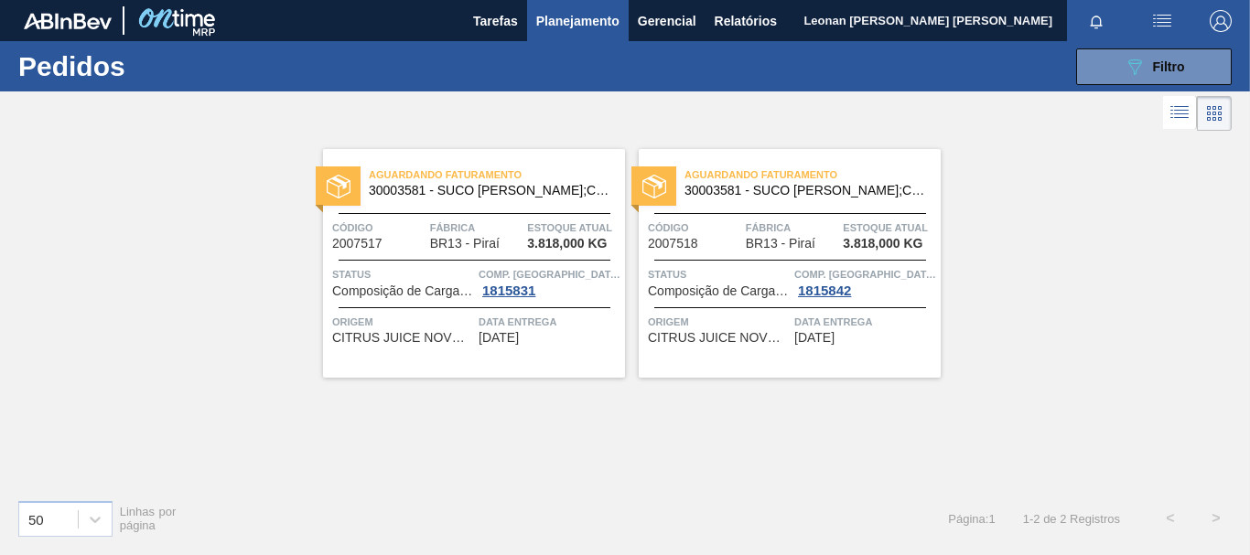
scroll to position [0, 0]
click at [1169, 73] on span "Filtro" at bounding box center [1169, 66] width 32 height 15
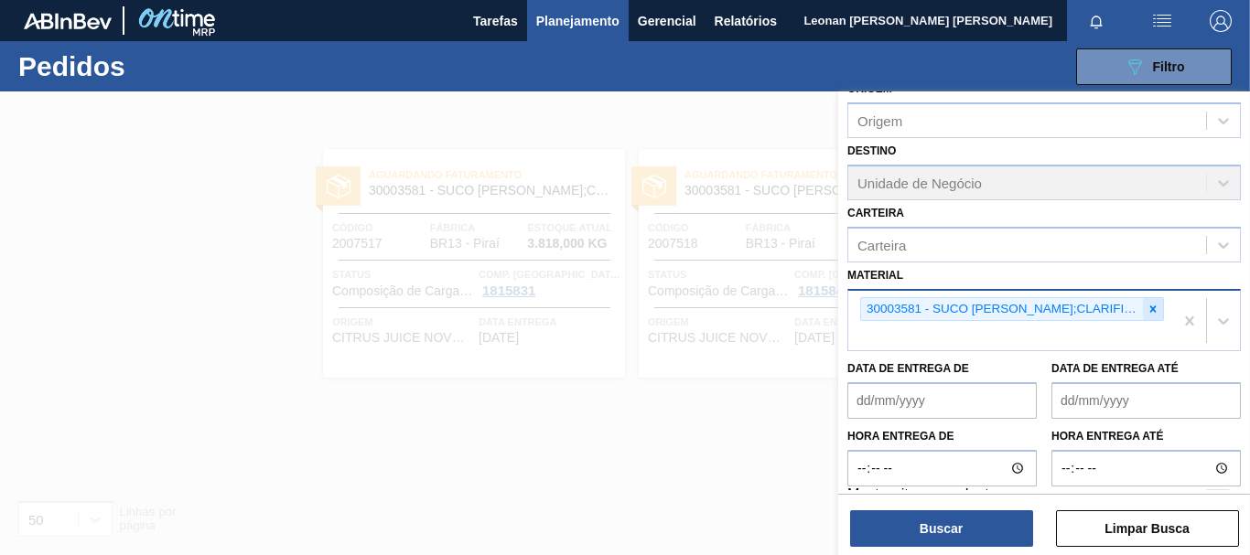
click at [1148, 310] on icon at bounding box center [1152, 309] width 13 height 13
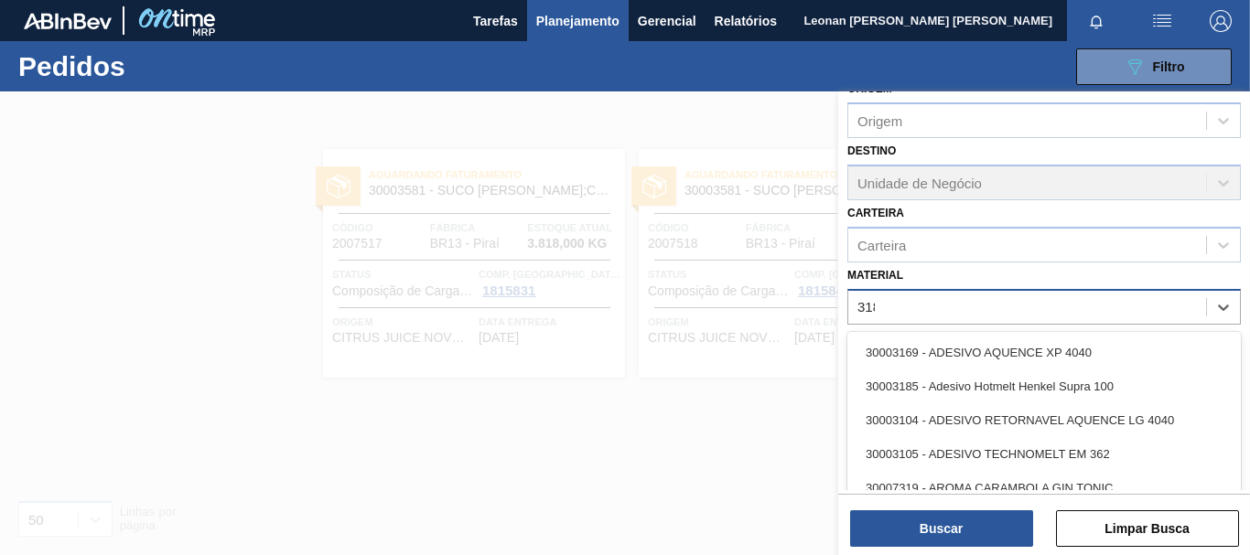
type input "3188"
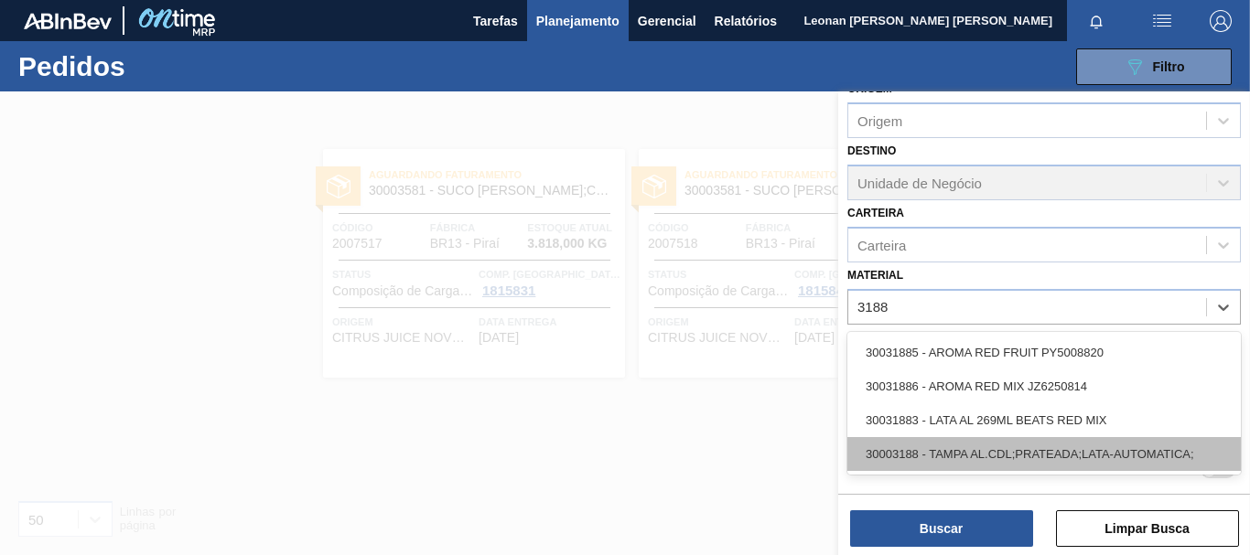
click at [961, 455] on div "30003188 - TAMPA AL.CDL;PRATEADA;LATA-AUTOMATICA;" at bounding box center [1043, 454] width 393 height 34
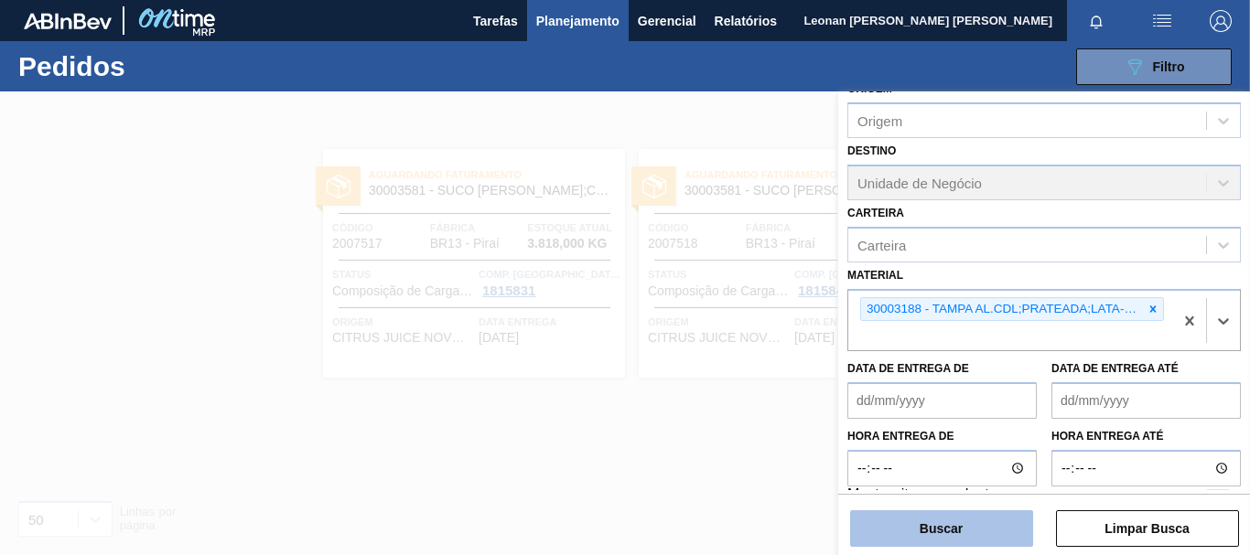
click at [985, 528] on button "Buscar" at bounding box center [941, 529] width 183 height 37
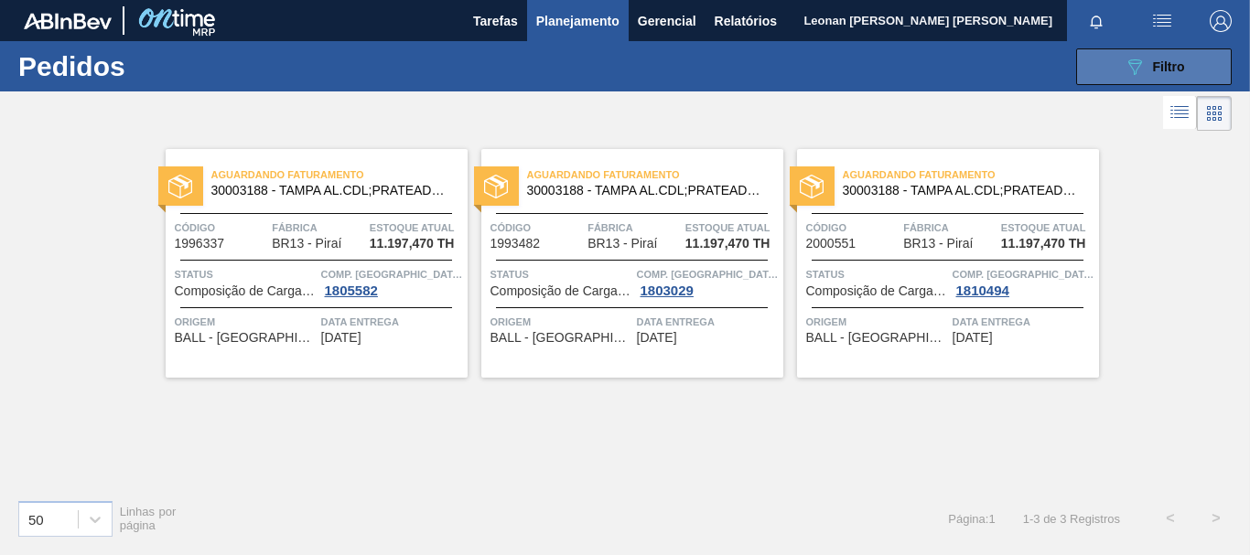
click at [1124, 67] on icon "089F7B8B-B2A5-4AFE-B5C0-19BA573D28AC" at bounding box center [1135, 67] width 22 height 22
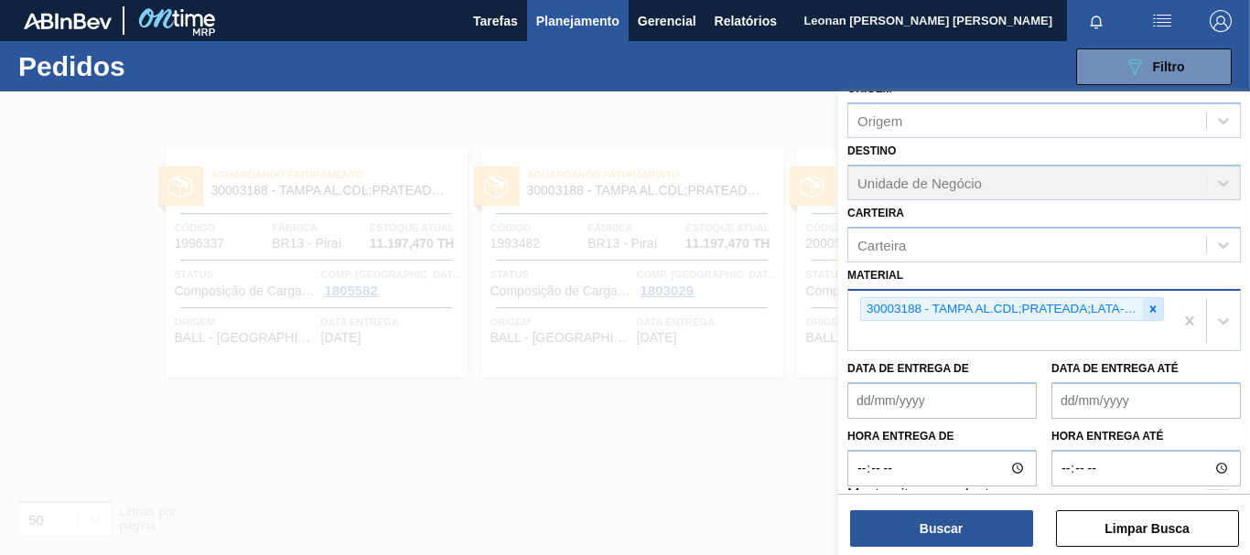
click at [1150, 307] on icon at bounding box center [1153, 309] width 6 height 6
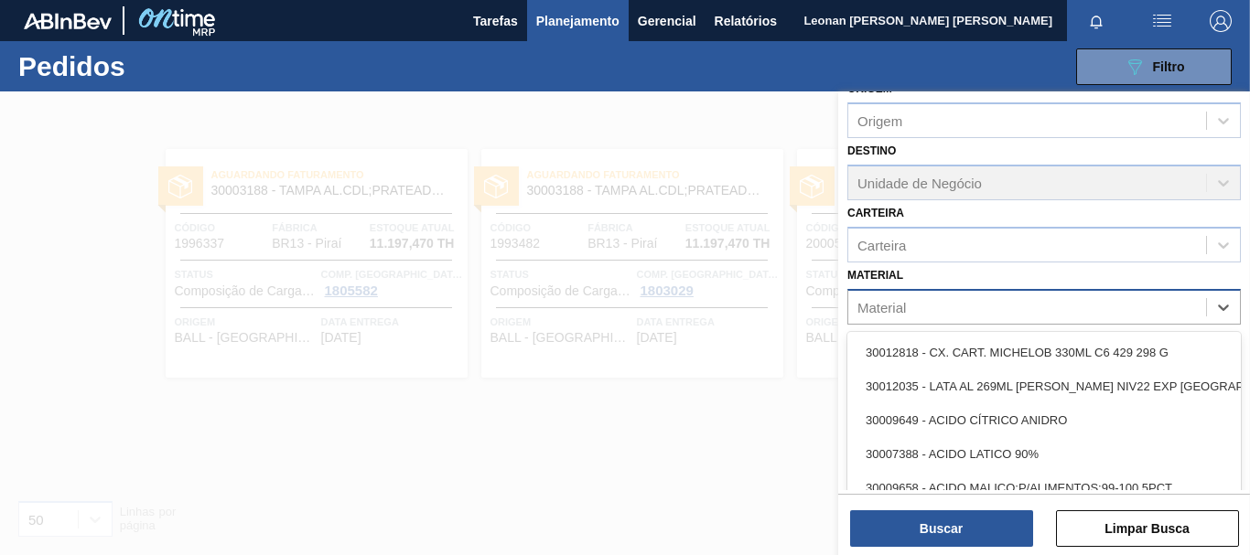
click at [988, 306] on div "Material" at bounding box center [1027, 307] width 358 height 27
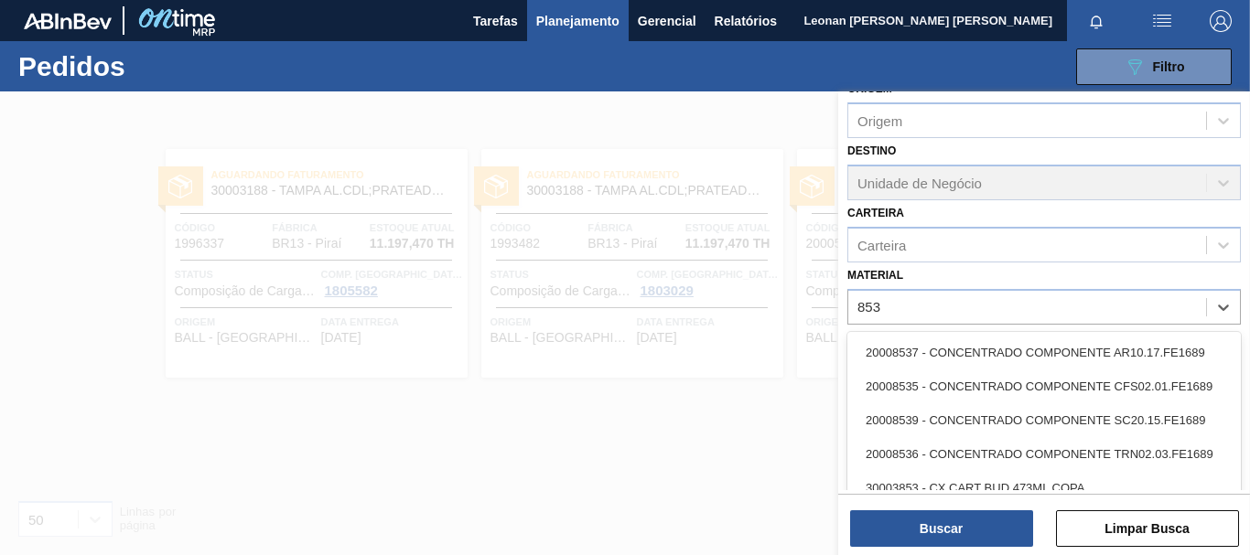
type input "8538"
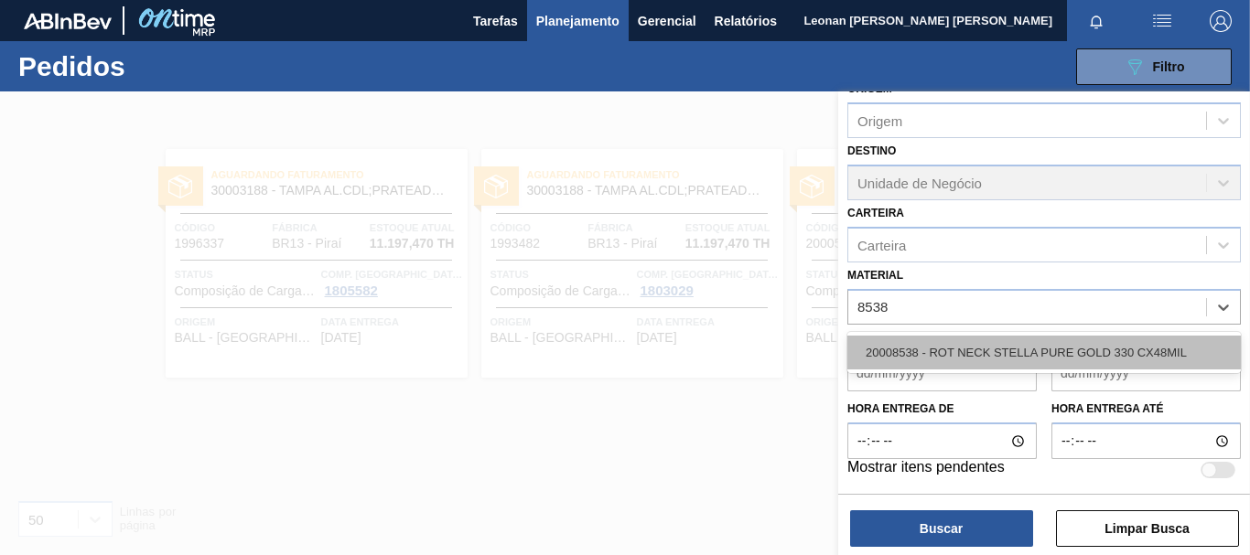
click at [987, 345] on div "20008538 - ROT NECK STELLA PURE GOLD 330 CX48MIL" at bounding box center [1043, 353] width 393 height 34
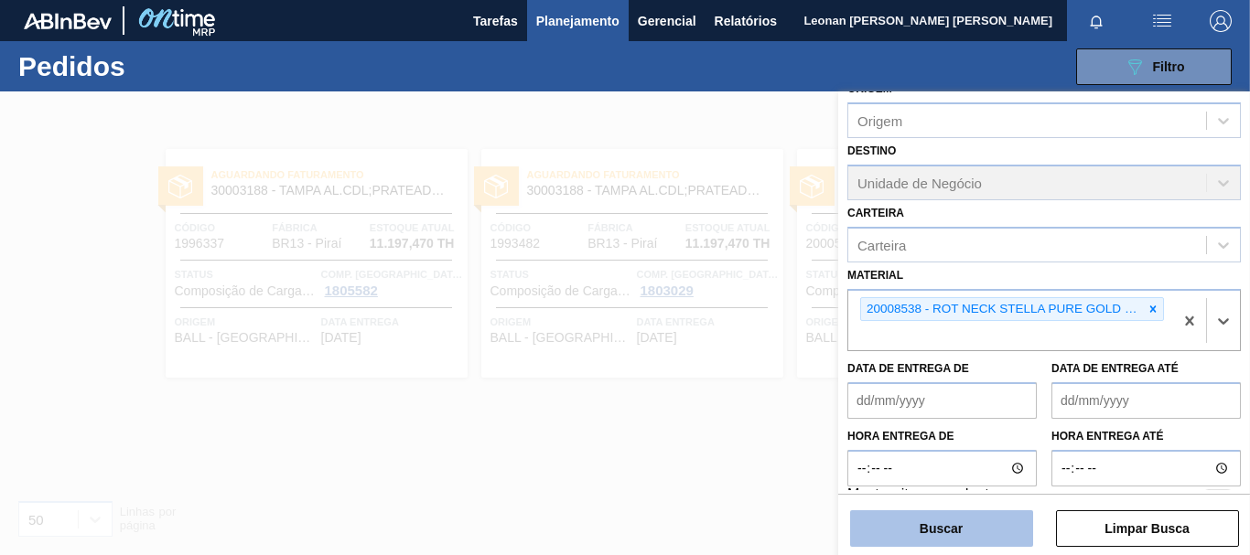
click at [990, 522] on button "Buscar" at bounding box center [941, 529] width 183 height 37
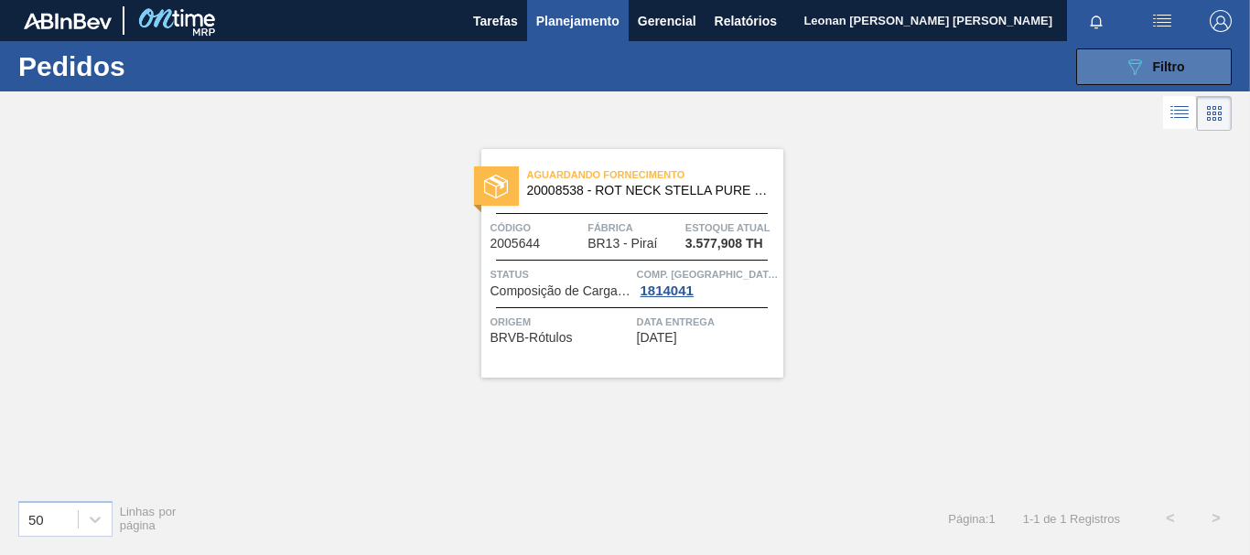
click at [1091, 61] on button "089F7B8B-B2A5-4AFE-B5C0-19BA573D28AC Filtro" at bounding box center [1154, 66] width 156 height 37
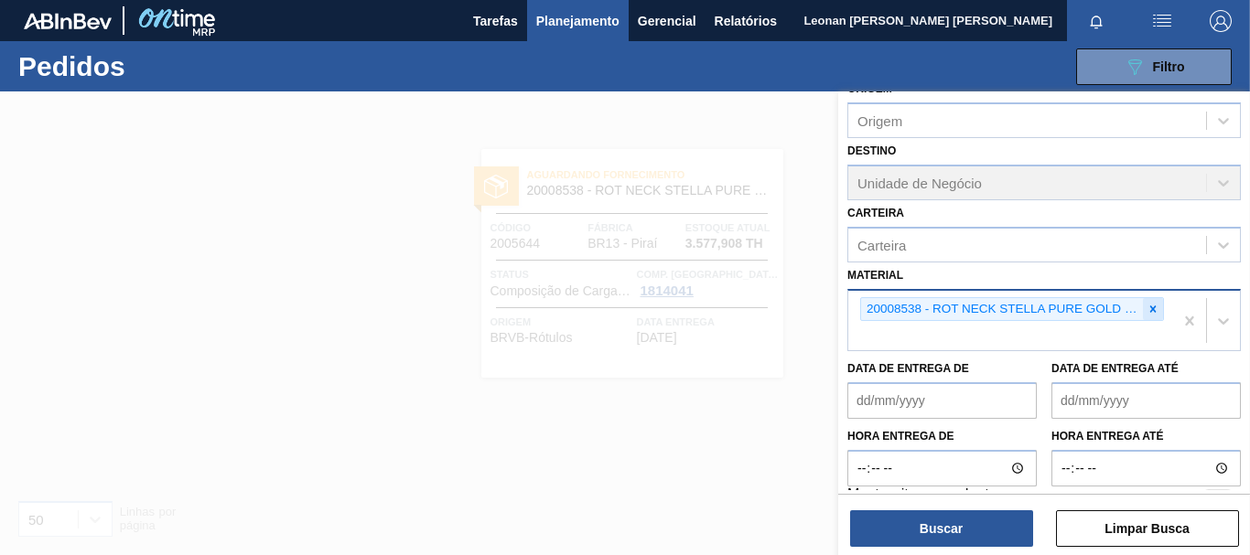
click at [1150, 311] on icon at bounding box center [1152, 309] width 13 height 13
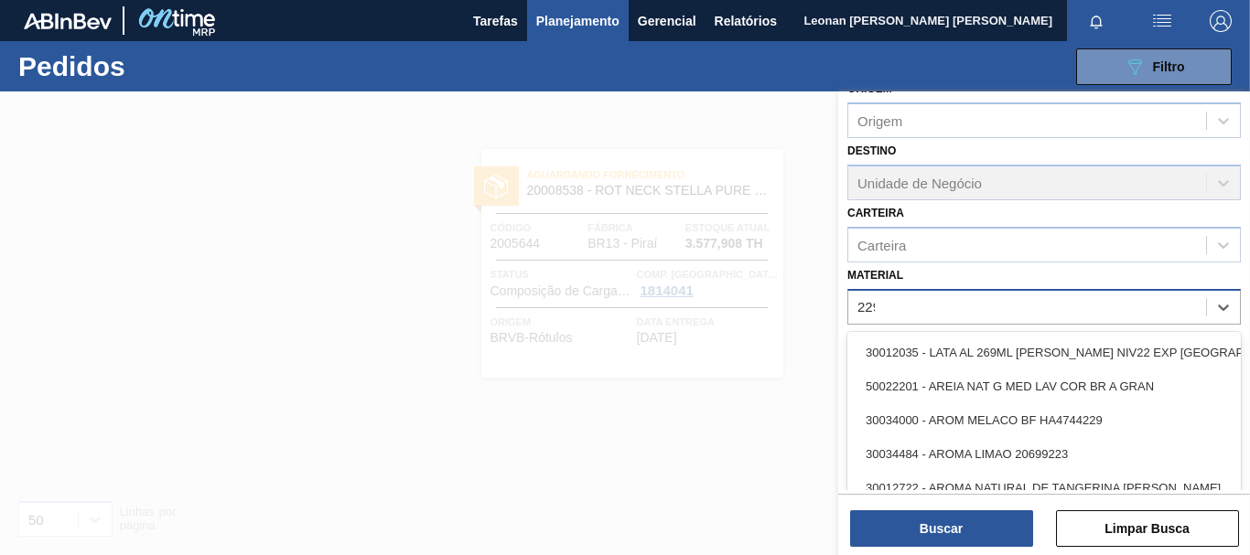
type input "2293"
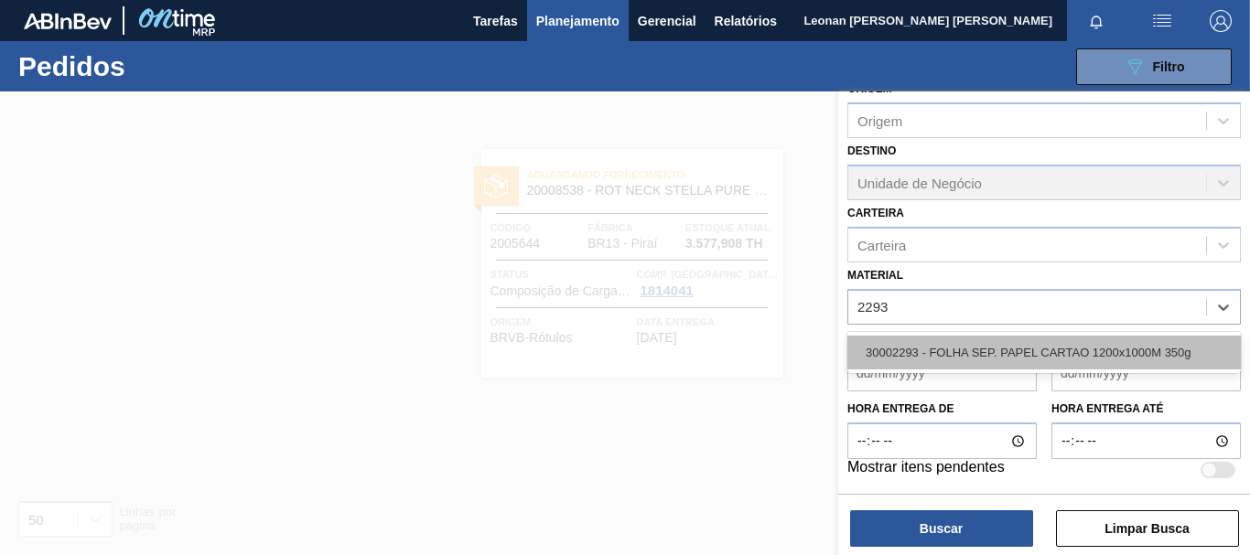
click at [1086, 344] on div "30002293 - FOLHA SEP. PAPEL CARTAO 1200x1000M 350g" at bounding box center [1043, 353] width 393 height 34
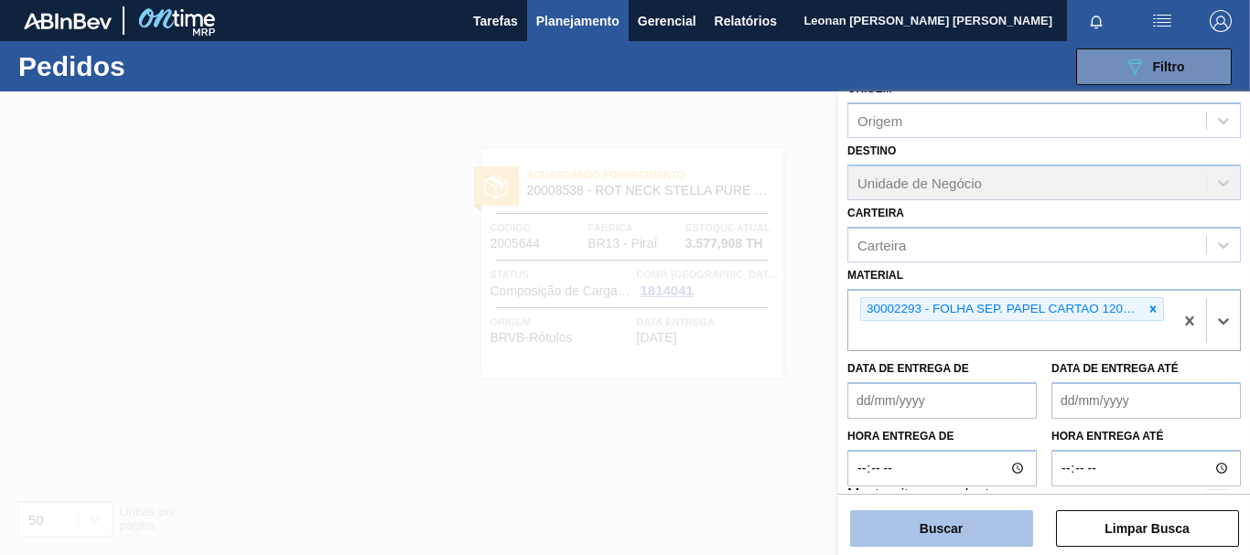
click at [995, 523] on button "Buscar" at bounding box center [941, 529] width 183 height 37
